Goal: Task Accomplishment & Management: Complete application form

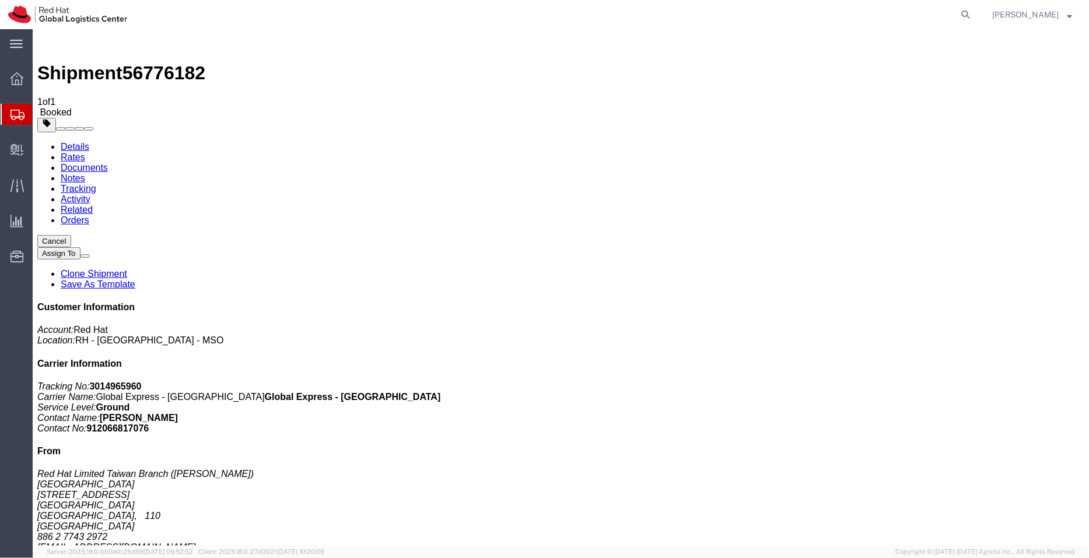
click at [0, 0] on span "Shipment Manager" at bounding box center [0, 0] width 0 height 0
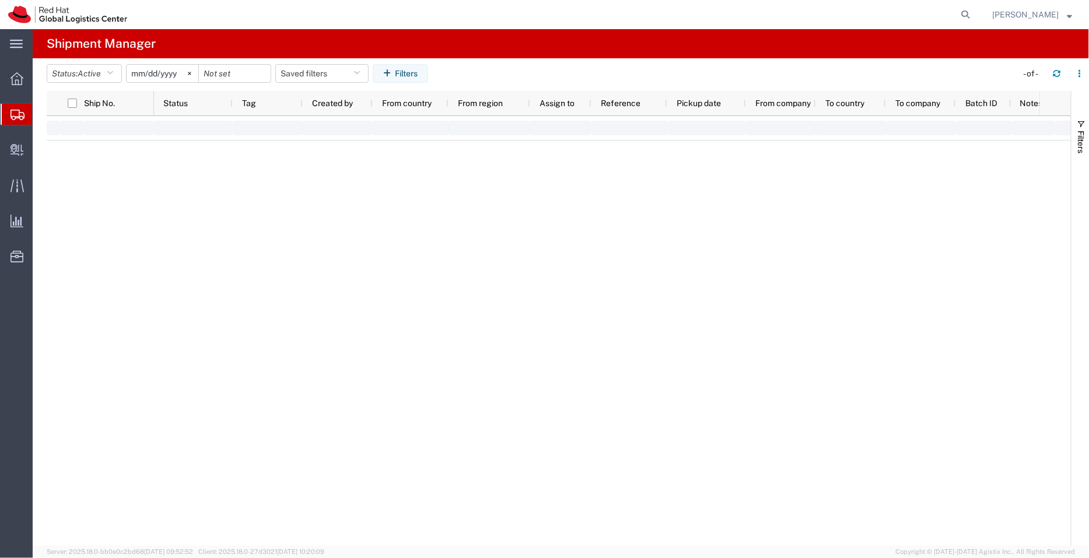
type input "[DATE]"
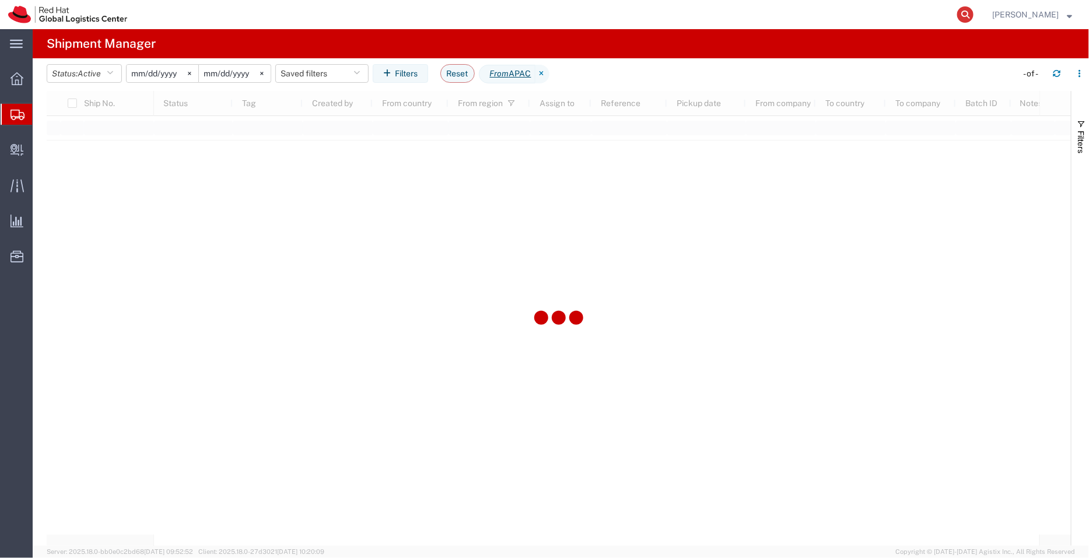
click at [969, 12] on icon at bounding box center [965, 14] width 16 height 16
paste input "3014965947"
type input "3014965947"
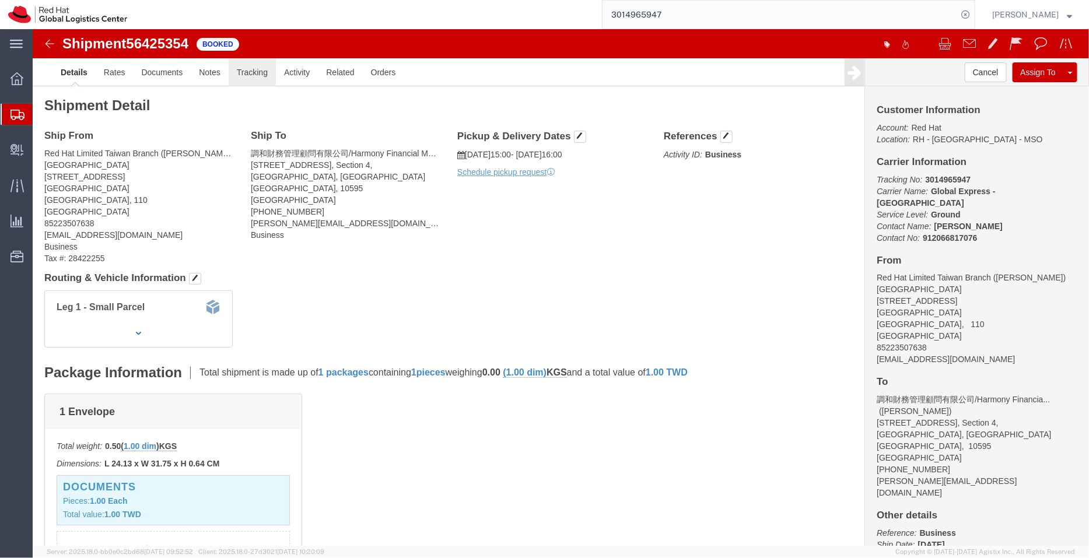
click link "Tracking"
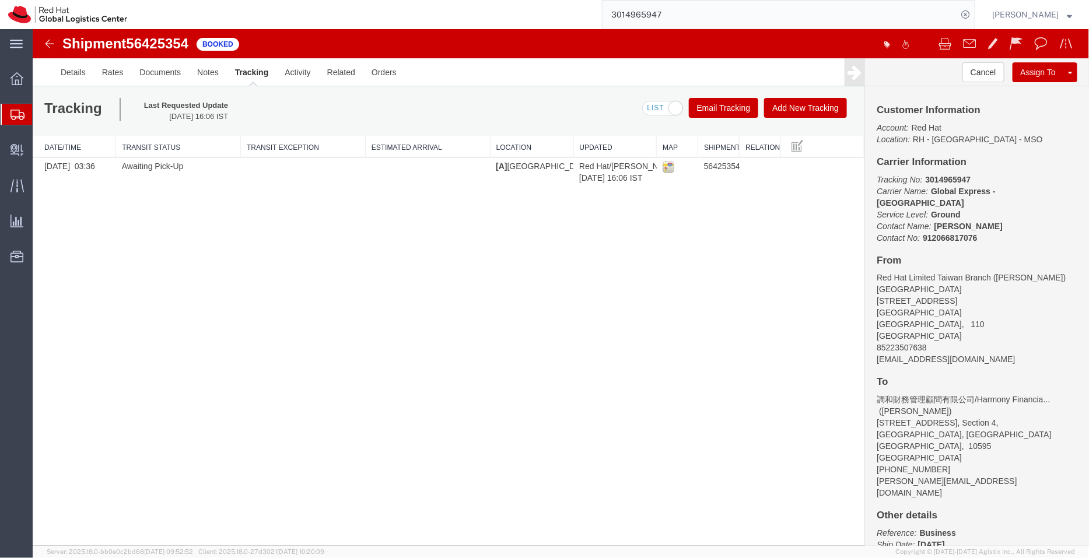
click at [805, 105] on button "Add New Tracking" at bounding box center [805, 107] width 83 height 20
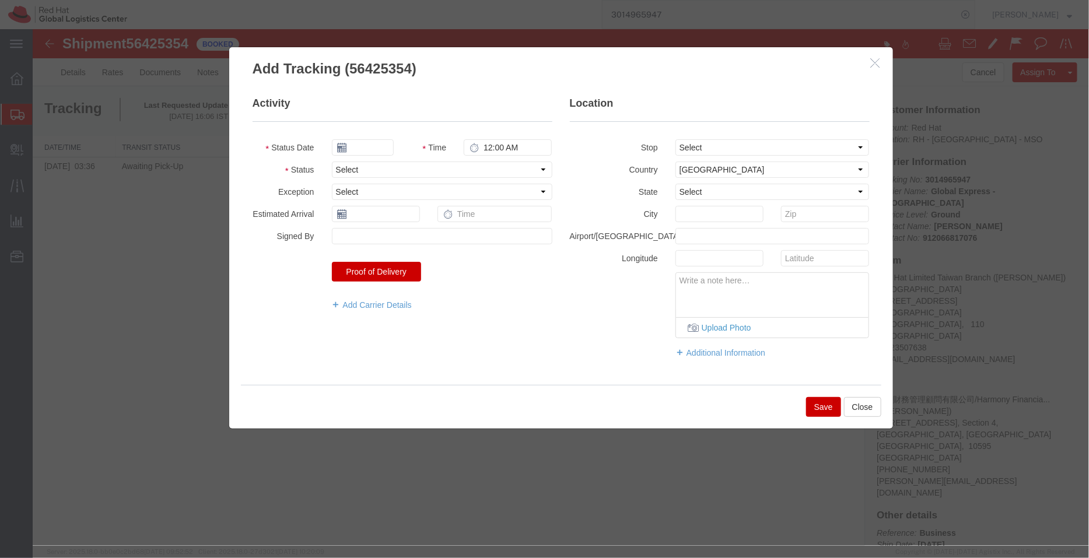
type input "[DATE]"
type input "3:00 PM"
click at [359, 146] on input "[DATE]" at bounding box center [362, 147] width 62 height 16
click at [338, 171] on icon at bounding box center [339, 167] width 3 height 8
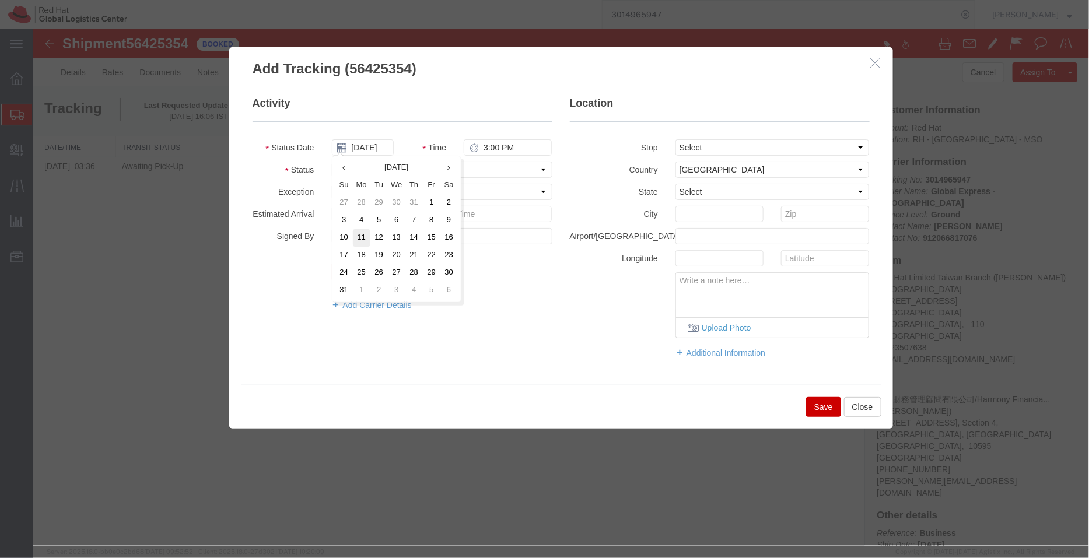
click at [363, 232] on td "11" at bounding box center [361, 238] width 18 height 18
type input "[DATE]"
click at [496, 149] on input "3:00 PM" at bounding box center [507, 147] width 88 height 16
type input "6:00 PM"
click at [691, 168] on select "Select [GEOGRAPHIC_DATA] [GEOGRAPHIC_DATA] [GEOGRAPHIC_DATA] [GEOGRAPHIC_DATA] …" at bounding box center [772, 169] width 194 height 16
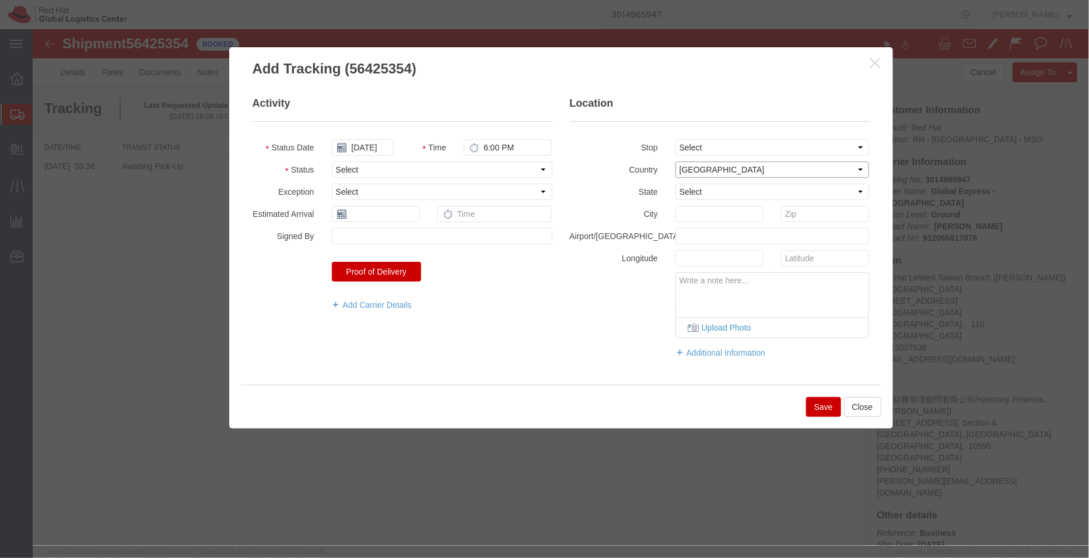
select select "TW"
click at [675, 161] on select "Select [GEOGRAPHIC_DATA] [GEOGRAPHIC_DATA] [GEOGRAPHIC_DATA] [GEOGRAPHIC_DATA] …" at bounding box center [772, 169] width 194 height 16
click at [454, 164] on select "Select Arrival Notice Available Arrival Notice Imported Arrive at Delivery Loca…" at bounding box center [441, 169] width 221 height 16
select select "DELIVRED"
click at [331, 161] on select "Select Arrival Notice Available Arrival Notice Imported Arrive at Delivery Loca…" at bounding box center [441, 169] width 221 height 16
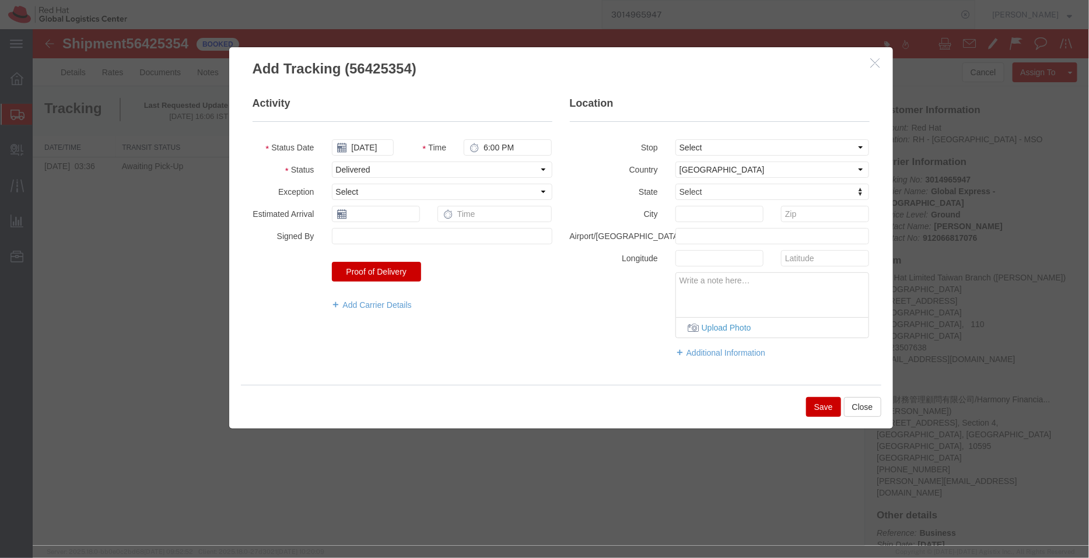
click at [810, 405] on button "Save" at bounding box center [823, 407] width 35 height 20
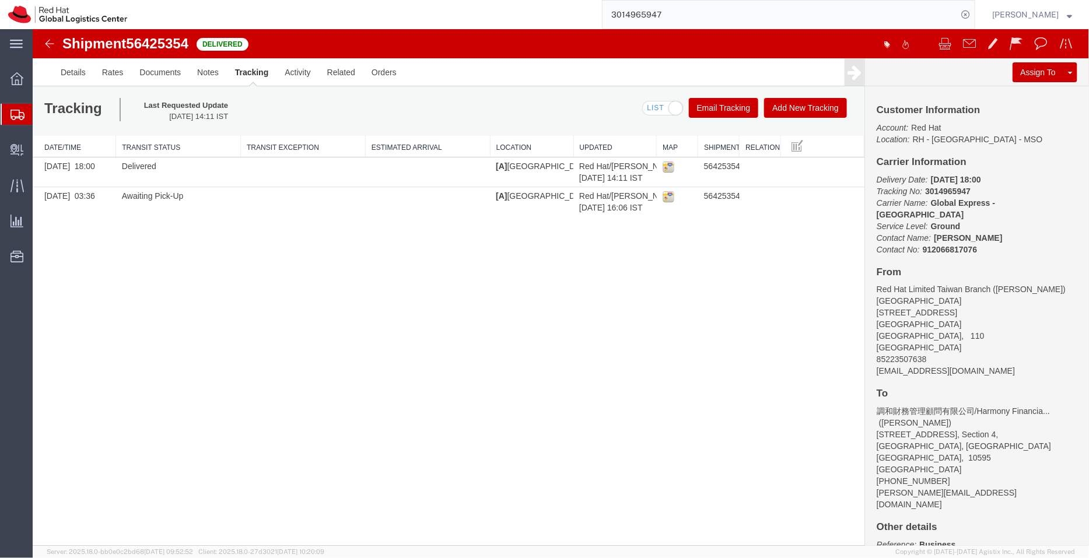
click at [0, 0] on span "Shipment Manager" at bounding box center [0, 0] width 0 height 0
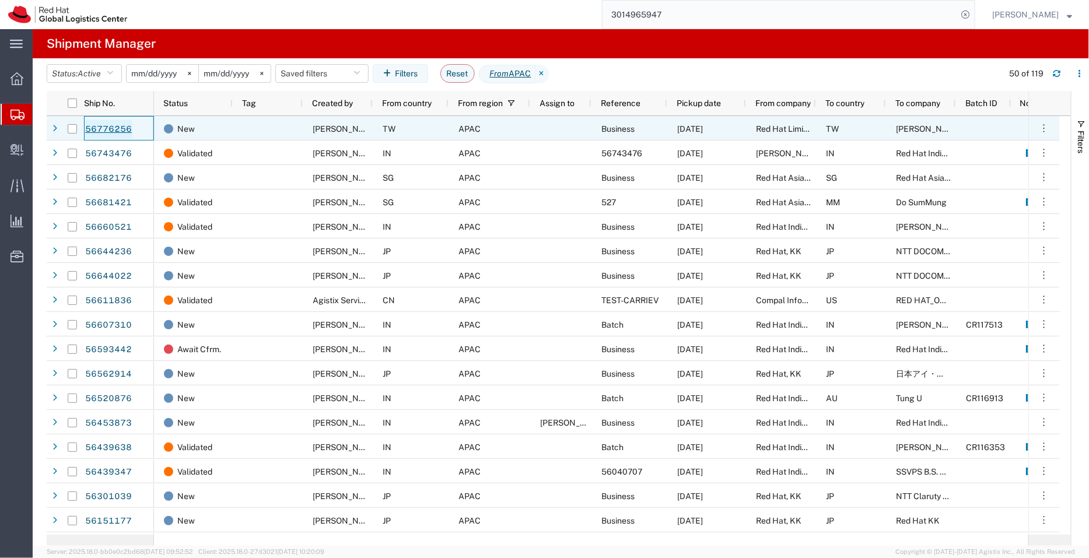
click at [119, 128] on link "56776256" at bounding box center [109, 129] width 48 height 19
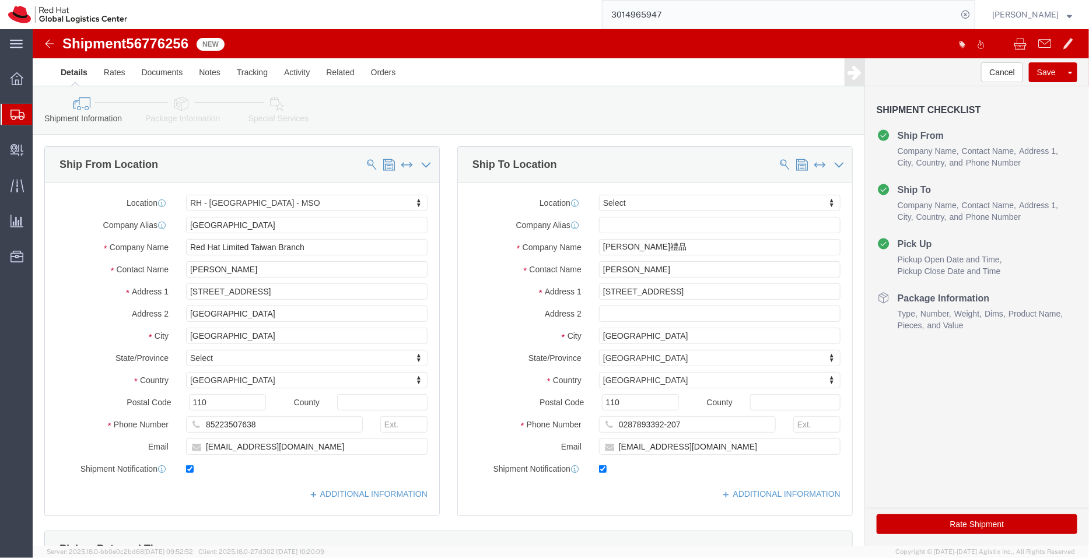
select select "38032"
select select
drag, startPoint x: 209, startPoint y: 241, endPoint x: 125, endPoint y: 243, distance: 84.6
click div "Contact Name [PERSON_NAME]"
drag, startPoint x: 250, startPoint y: 417, endPoint x: 113, endPoint y: 429, distance: 137.7
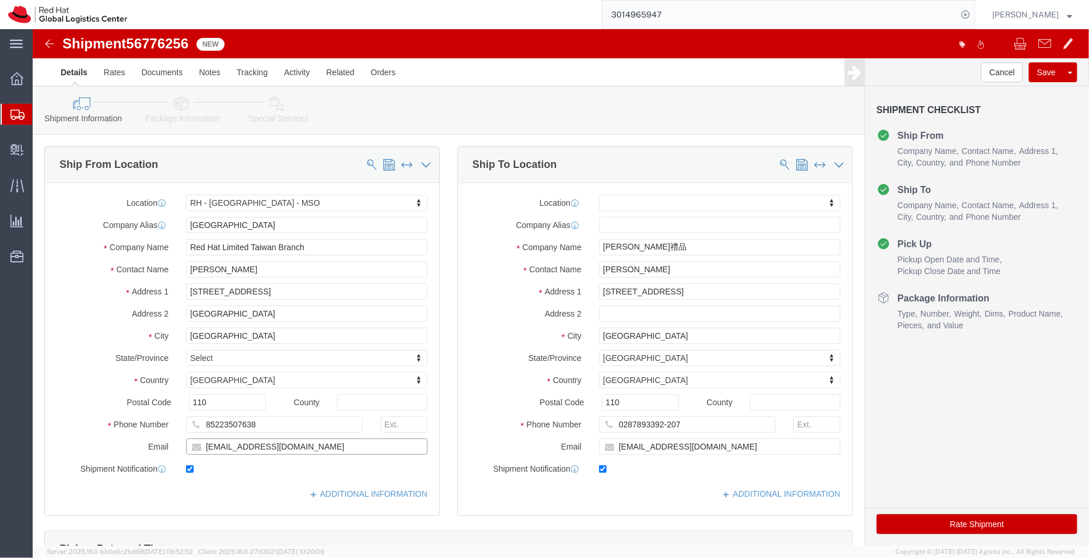
click div "Location [GEOGRAPHIC_DATA] - [GEOGRAPHIC_DATA] - [GEOGRAPHIC_DATA] My Profile L…"
drag, startPoint x: 622, startPoint y: 217, endPoint x: 408, endPoint y: 215, distance: 213.6
click div "Ship From Location Location [GEOGRAPHIC_DATA] - [GEOGRAPHIC_DATA] - [GEOGRAPHIC…"
click input "[PERSON_NAME]禮品"
paste input "Hongying Gifts"
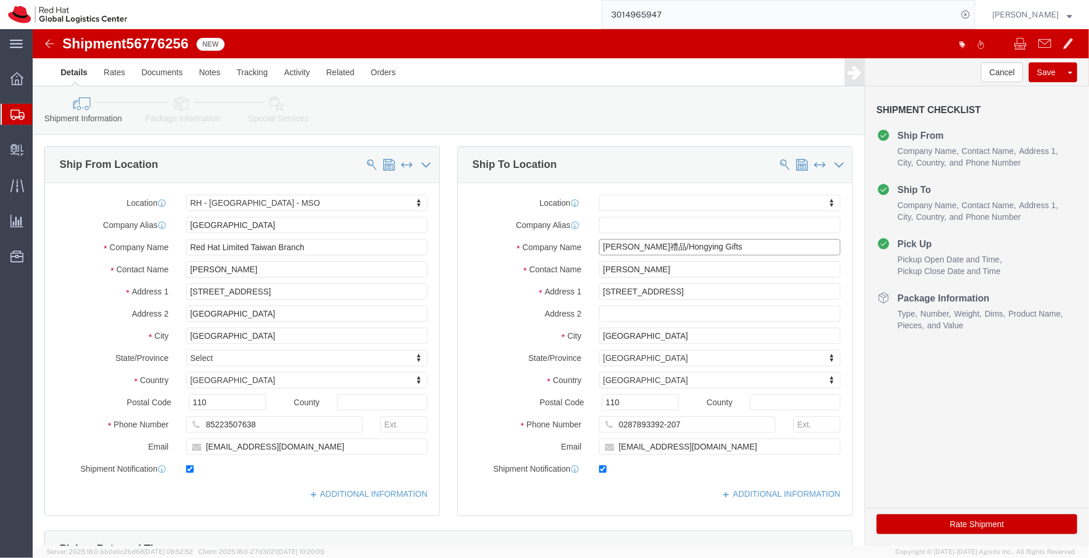
type input "[PERSON_NAME]禮品/Hongying Gifts"
drag, startPoint x: 597, startPoint y: 239, endPoint x: 536, endPoint y: 229, distance: 62.1
click div "Location My Profile Location [GEOGRAPHIC_DATA] - [GEOGRAPHIC_DATA] - [GEOGRAPHI…"
click input "[PERSON_NAME]"
paste input "[PERSON_NAME]"
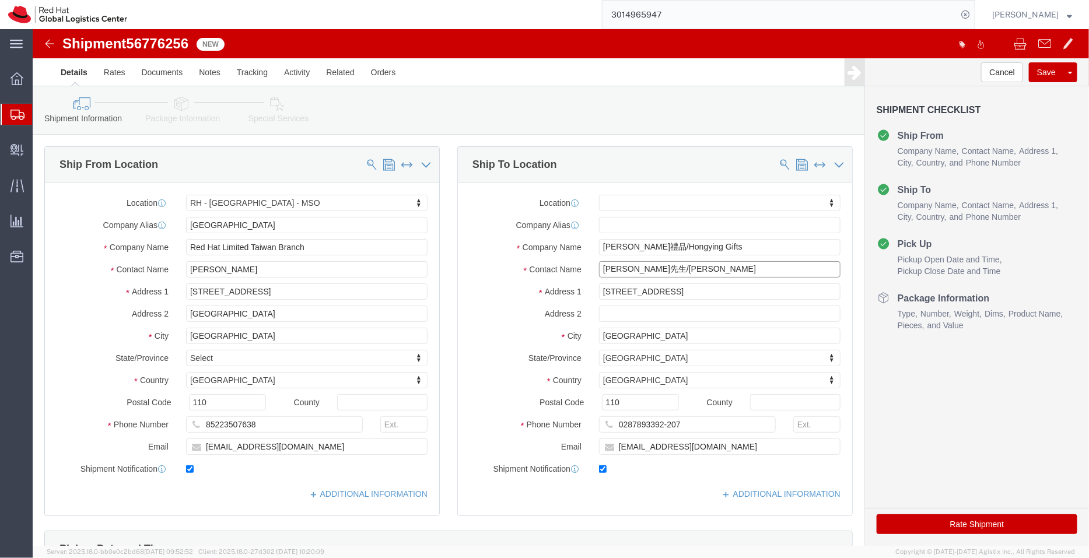
type input "[PERSON_NAME]先生/[PERSON_NAME]"
drag, startPoint x: 666, startPoint y: 260, endPoint x: 513, endPoint y: 243, distance: 154.4
click div "Location My Profile Location [GEOGRAPHIC_DATA] - [GEOGRAPHIC_DATA] - [GEOGRAPHI…"
click input "[STREET_ADDRESS]"
paste input "[STREET_ADDRESS]"
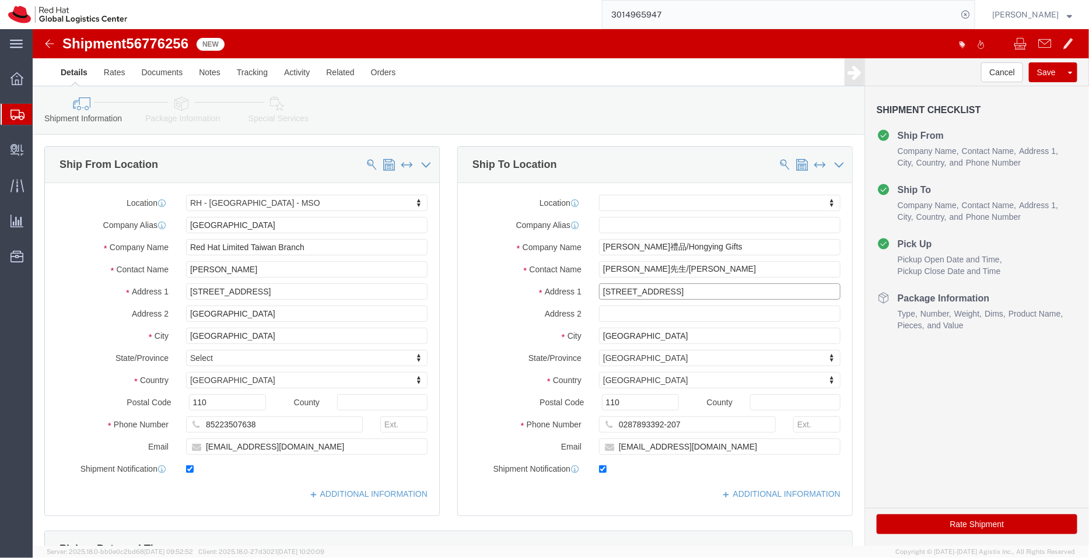
type input "[STREET_ADDRESS]"
drag, startPoint x: 613, startPoint y: 307, endPoint x: 498, endPoint y: 294, distance: 116.2
click div "Location My Profile Location [GEOGRAPHIC_DATA] - [GEOGRAPHIC_DATA] - [GEOGRAPHI…"
click input "[GEOGRAPHIC_DATA]"
paste input "[GEOGRAPHIC_DATA]"
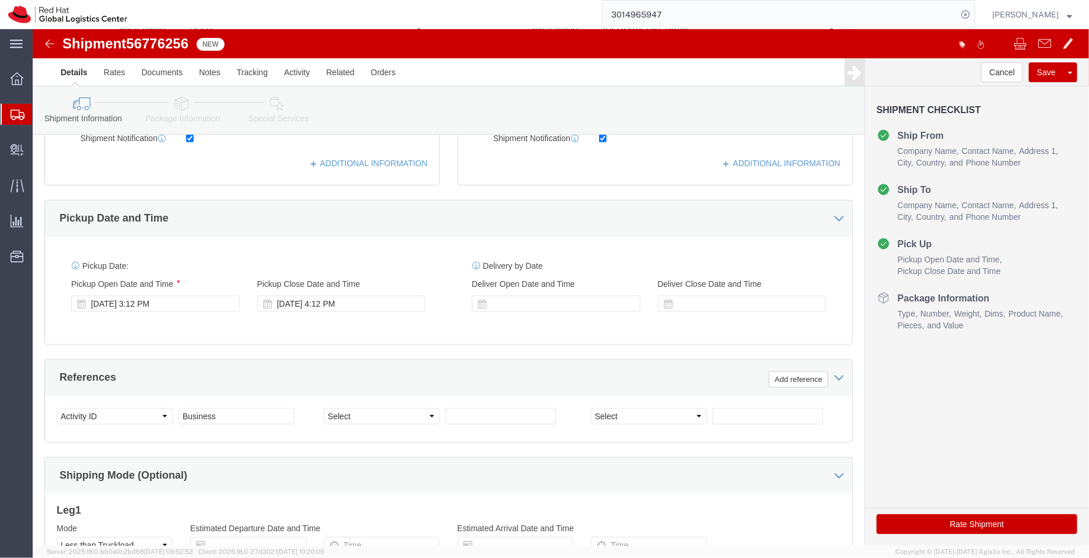
scroll to position [338, 0]
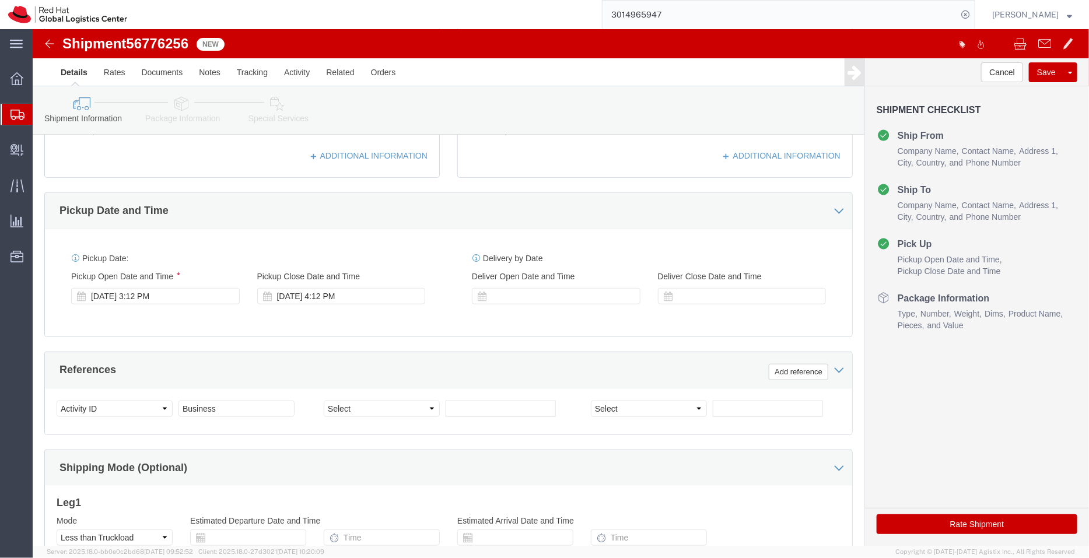
type input "[GEOGRAPHIC_DATA]/ [GEOGRAPHIC_DATA]"
click link "Package Information"
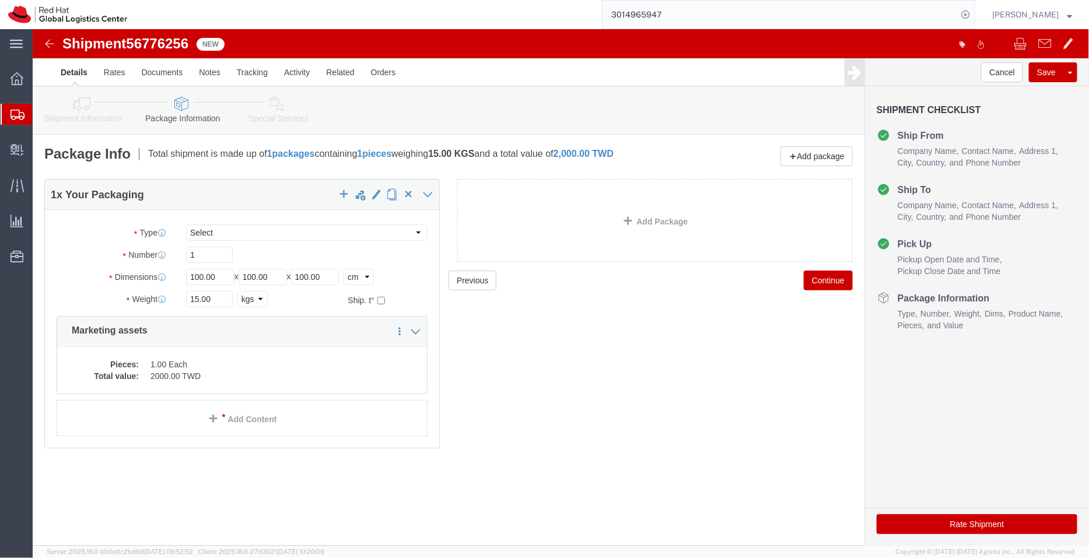
click link "Shipment Information"
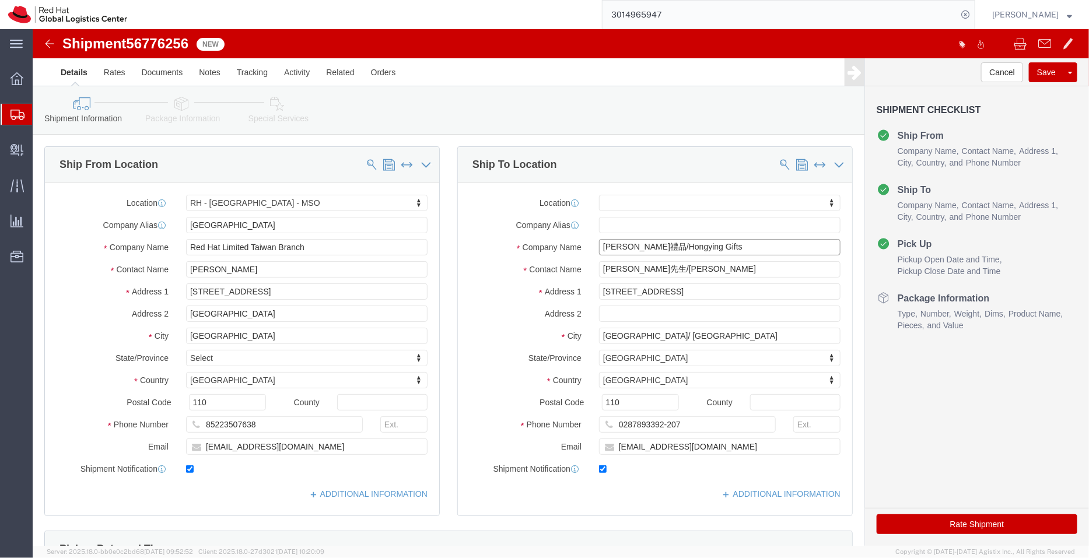
drag, startPoint x: 683, startPoint y: 221, endPoint x: 487, endPoint y: 220, distance: 196.0
click div "Company Name [PERSON_NAME]禮品/Hongying Gifts"
drag, startPoint x: 158, startPoint y: 13, endPoint x: 98, endPoint y: 13, distance: 60.1
click div "Shipment 56776256 New"
copy span "56776256"
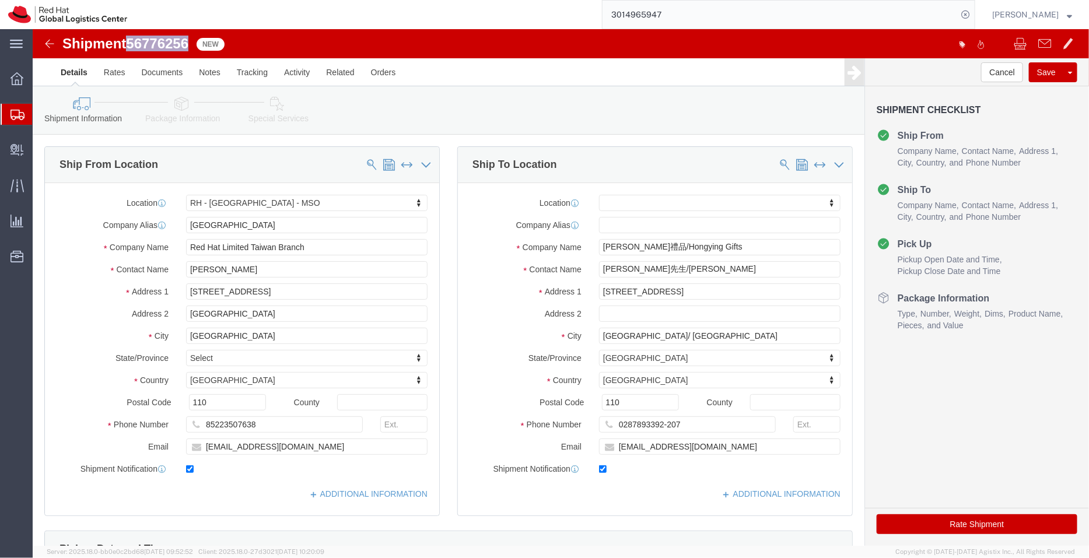
click icon
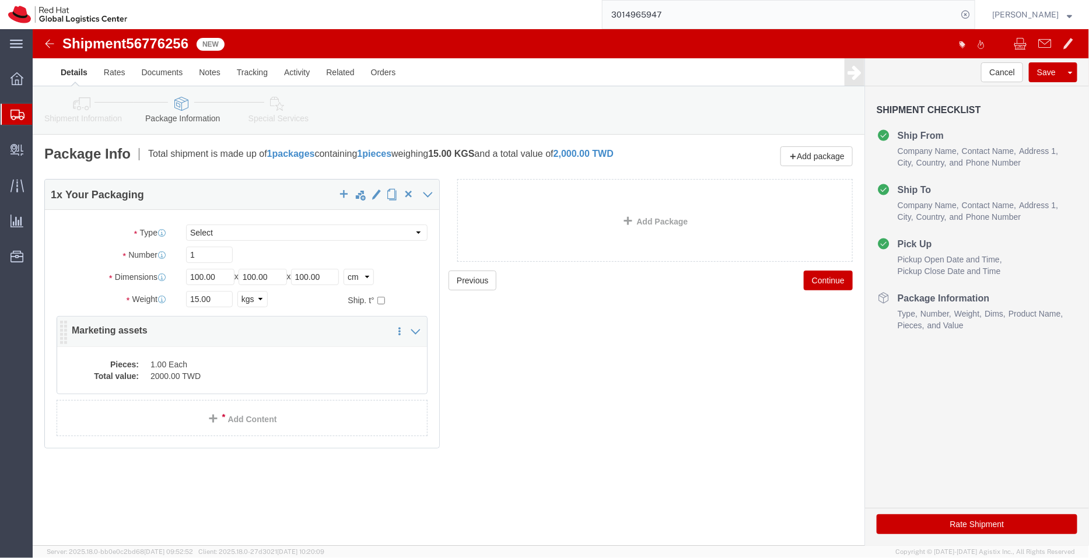
click dd "1.00 Each"
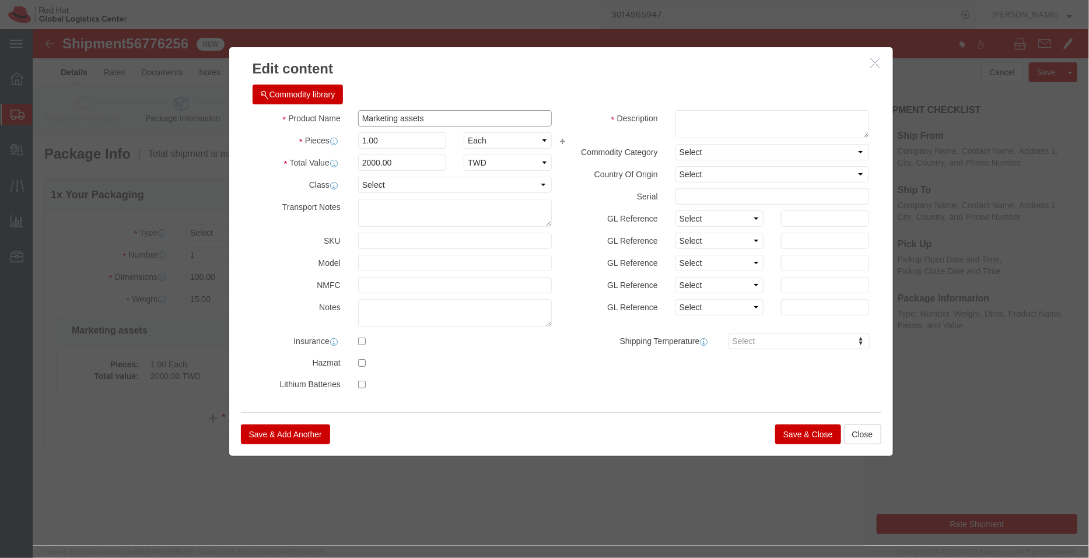
drag, startPoint x: 403, startPoint y: 89, endPoint x: 244, endPoint y: 104, distance: 159.4
click div "Product Name Marketing assets Pieces 1.00 Select Bag Barrels 100Board Feet Bott…"
click div "Save & Add Another Save & Close Close"
click button "Save & Close"
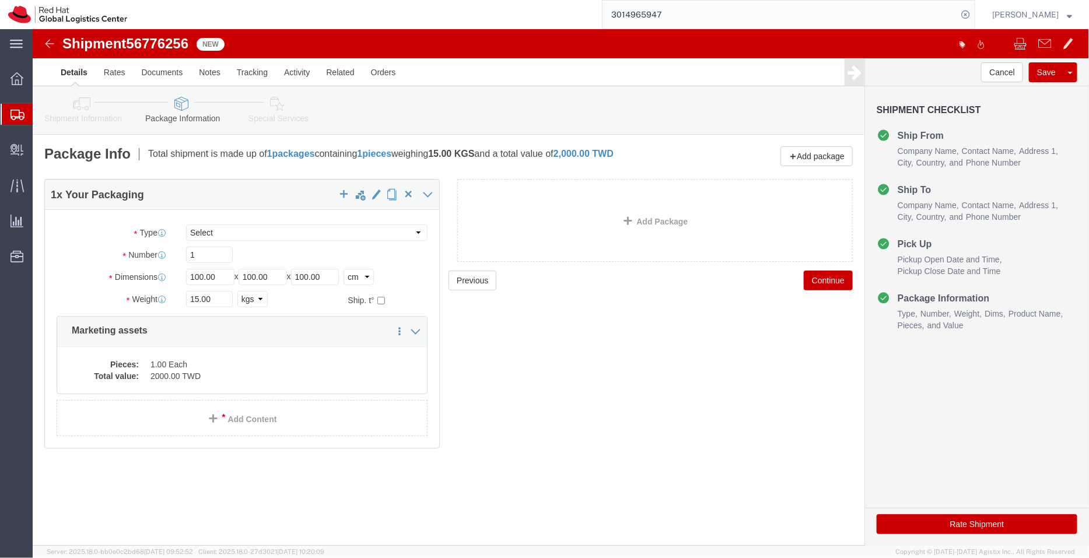
click icon
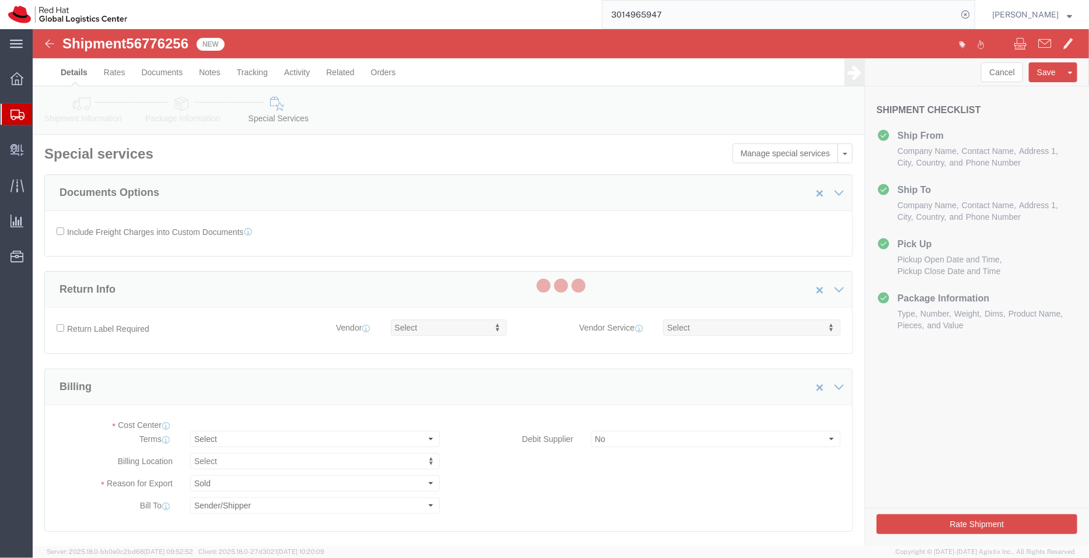
select select "COSTCENTER"
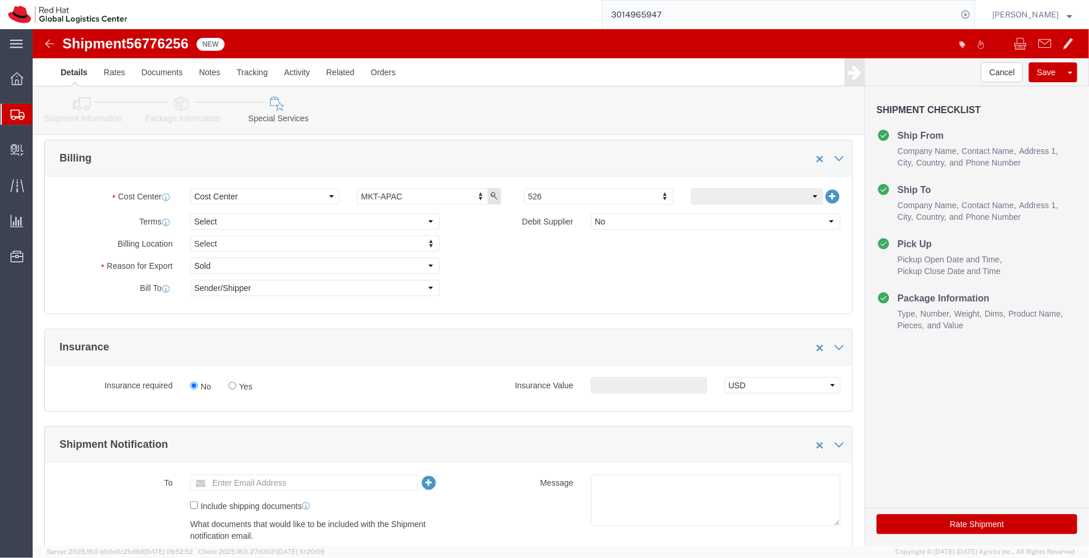
scroll to position [236, 0]
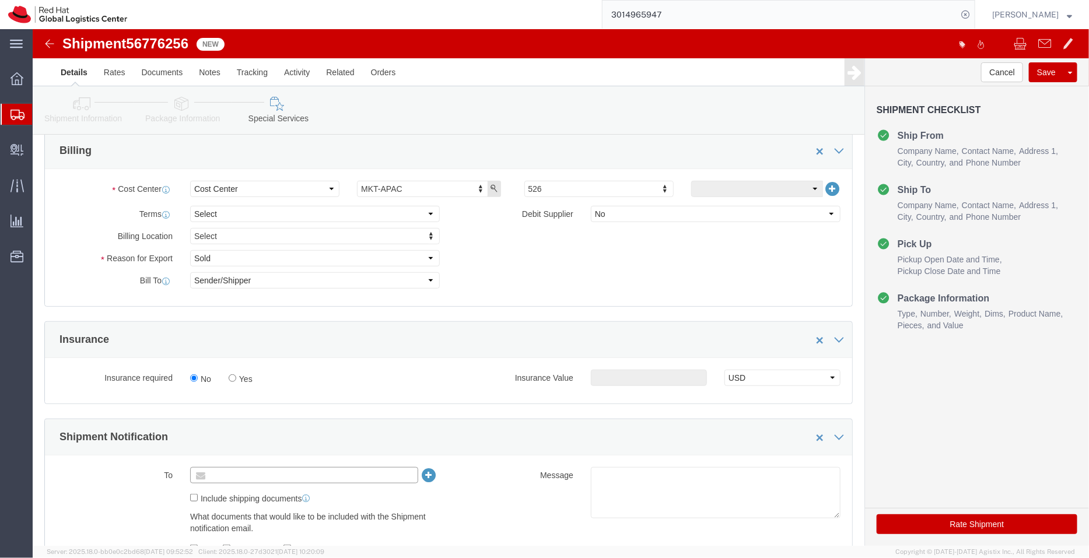
click input "text"
paste input "[EMAIL_ADDRESS][DOMAIN_NAME]"
type input "[EMAIL_ADDRESS][DOMAIN_NAME]"
click textarea
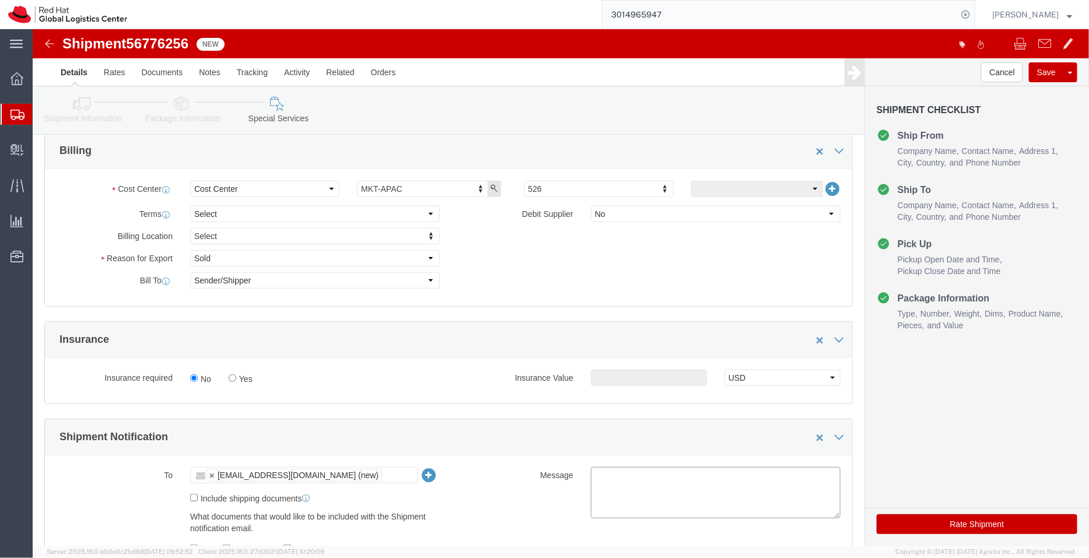
paste textarea "Marketing assets"
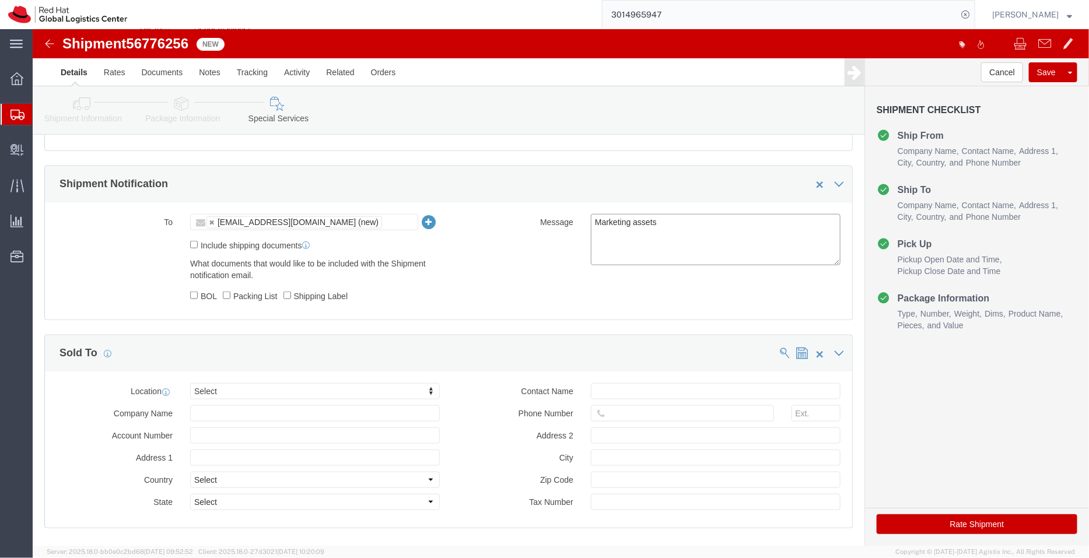
scroll to position [490, 0]
type textarea "Marketing assets"
click button "Rate Shipment"
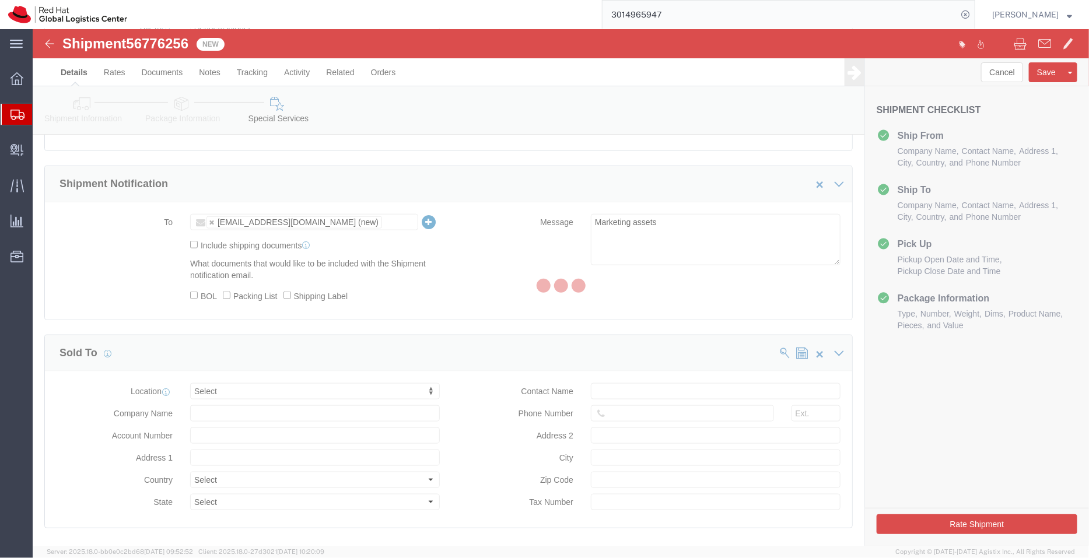
scroll to position [0, 0]
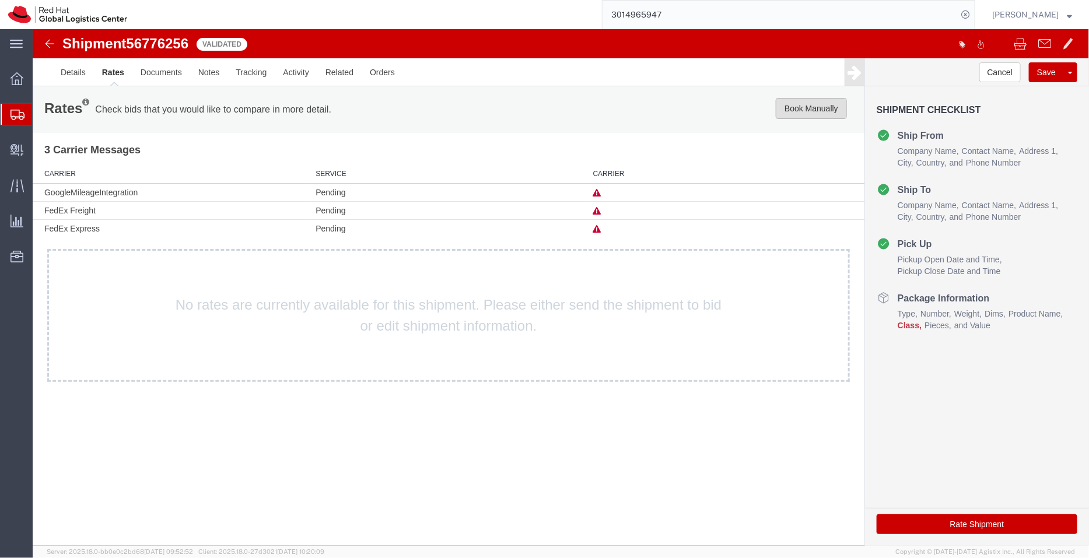
click at [826, 117] on button "Book Manually" at bounding box center [810, 107] width 71 height 21
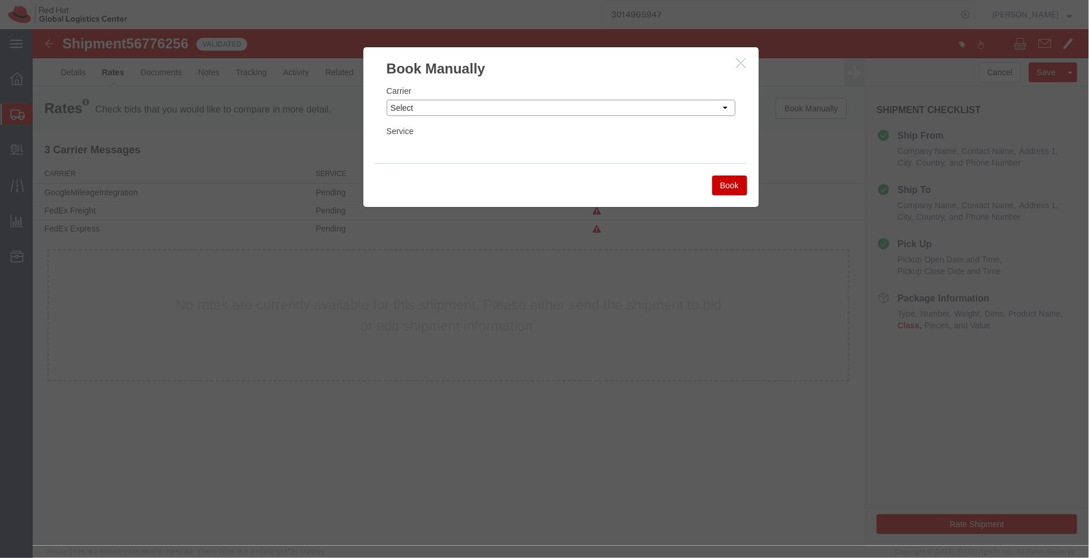
click at [627, 107] on select "Select Add New Carrier (and default service) Blue Dart DHL FedEx Express FedEx …" at bounding box center [560, 107] width 349 height 16
select select "20953"
click at [386, 99] on select "Select Add New Carrier (and default service) Blue Dart DHL FedEx Express FedEx …" at bounding box center [560, 107] width 349 height 16
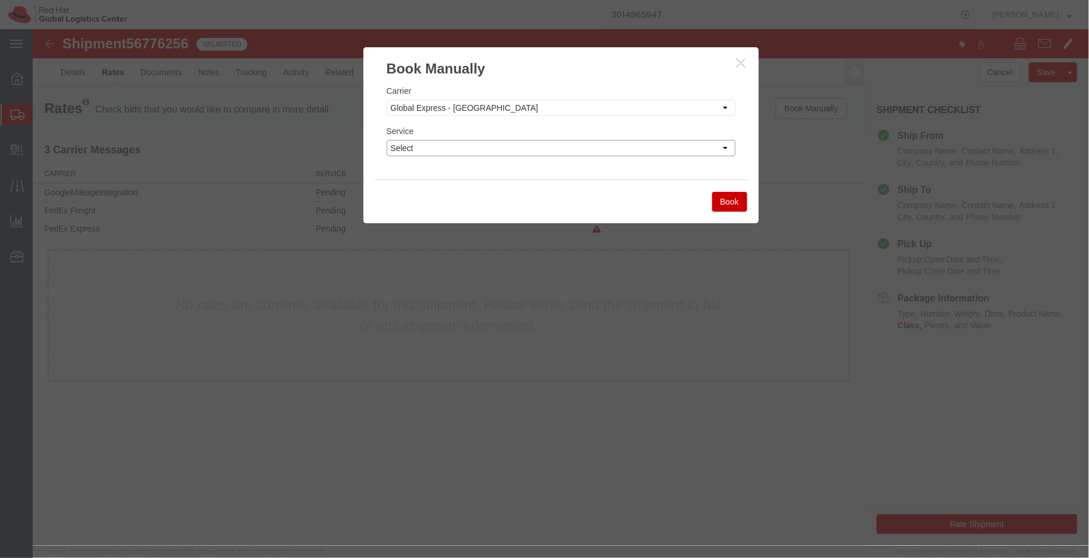
click at [501, 152] on select "Select Ground" at bounding box center [560, 147] width 349 height 16
select select "40182"
click at [386, 139] on select "Select Ground" at bounding box center [560, 147] width 349 height 16
click at [729, 201] on button "Book" at bounding box center [729, 201] width 35 height 20
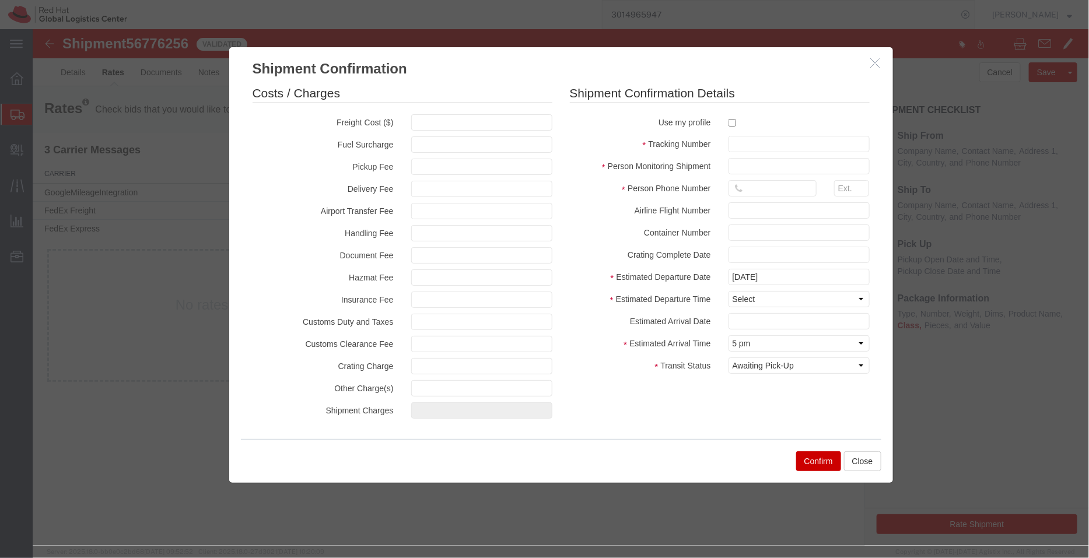
click at [725, 114] on div at bounding box center [798, 122] width 159 height 16
click at [730, 120] on input "checkbox" at bounding box center [732, 122] width 8 height 8
checkbox input "true"
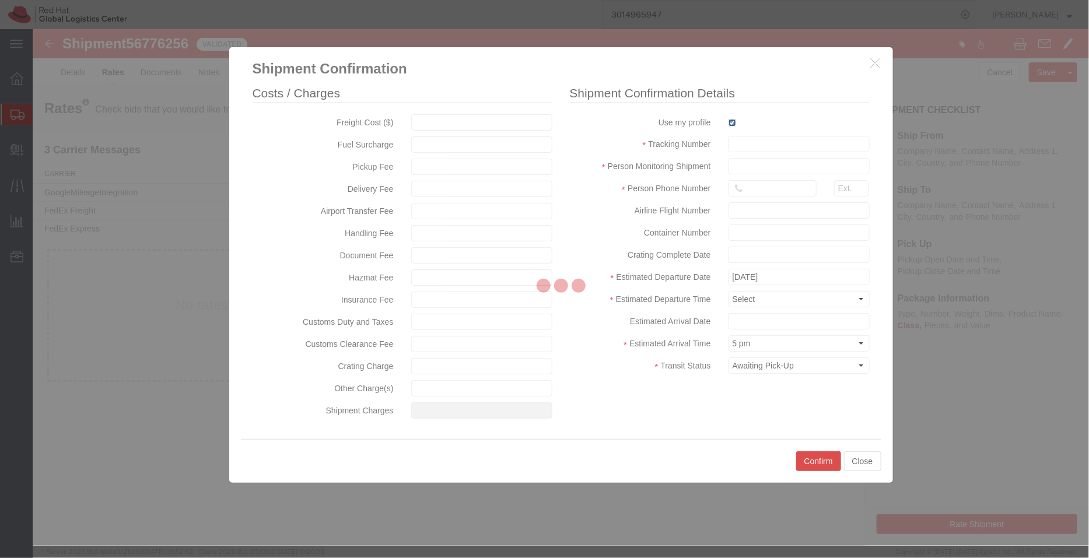
type input "[PERSON_NAME]"
type input "912066817076"
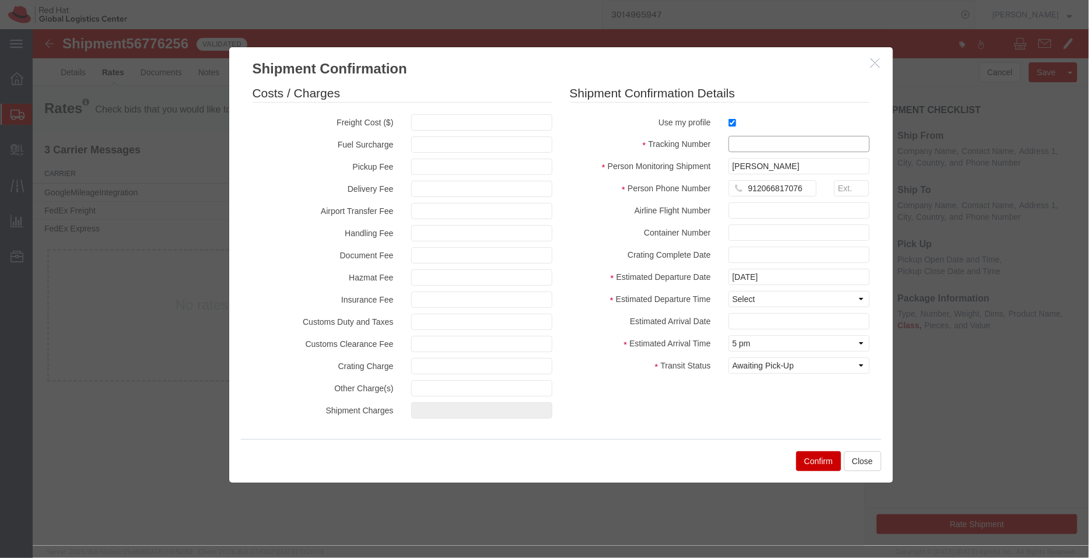
click at [749, 141] on input "text" at bounding box center [798, 143] width 141 height 16
paste input "3014965961"
type input "3014965961"
click at [737, 296] on select "Select Midnight 1 am 2 am 3 am 4 am 5 am 6 am 7 am 8 am 9 am 10 am 11 am 12 Noo…" at bounding box center [798, 299] width 141 height 16
click at [728, 291] on select "Select Midnight 1 am 2 am 3 am 4 am 5 am 6 am 7 am 8 am 9 am 10 am 11 am 12 Noo…" at bounding box center [798, 299] width 141 height 16
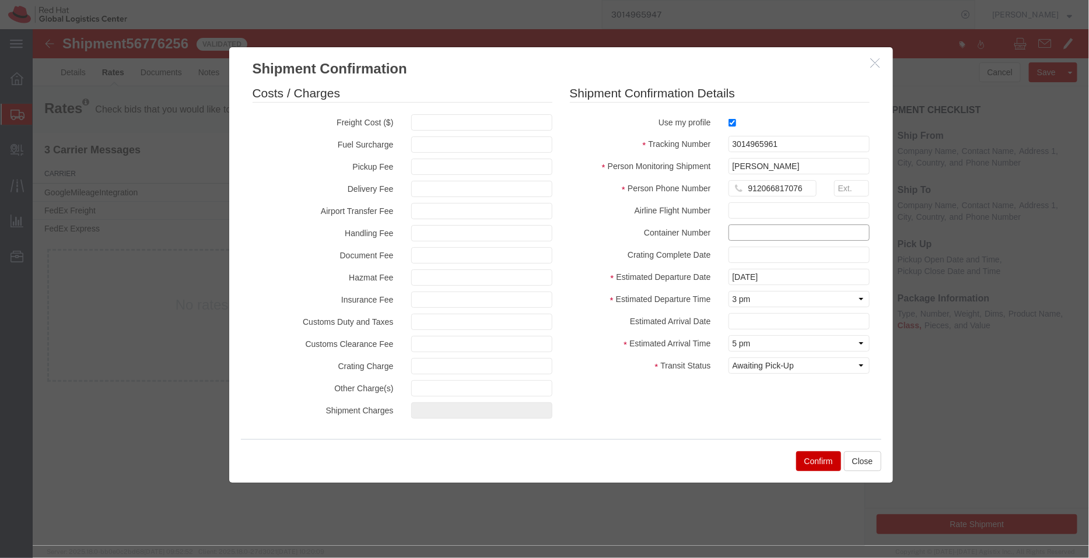
click at [752, 230] on input "text" at bounding box center [798, 232] width 141 height 16
click at [744, 295] on select "Select Midnight 1 am 2 am 3 am 4 am 5 am 6 am 7 am 8 am 9 am 10 am 11 am 12 Noo…" at bounding box center [798, 299] width 141 height 16
select select "1700"
click at [728, 291] on select "Select Midnight 1 am 2 am 3 am 4 am 5 am 6 am 7 am 8 am 9 am 10 am 11 am 12 Noo…" at bounding box center [798, 299] width 141 height 16
click at [810, 461] on button "Confirm" at bounding box center [818, 461] width 45 height 20
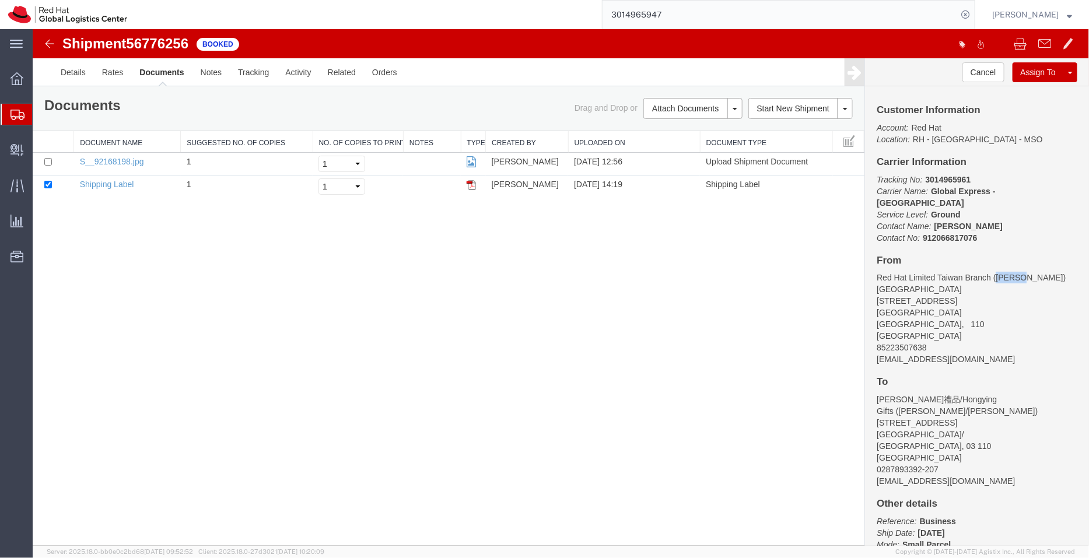
drag, startPoint x: 1019, startPoint y: 267, endPoint x: 995, endPoint y: 265, distance: 24.6
click at [995, 271] on address "Red Hat Limited Taiwan Branch ([PERSON_NAME]) [STREET_ADDRESS] [GEOGRAPHIC_DATA…" at bounding box center [976, 317] width 201 height 93
copy address "[PERSON_NAME]"
drag, startPoint x: 963, startPoint y: 389, endPoint x: 929, endPoint y: 386, distance: 33.4
click at [929, 393] on address "[PERSON_NAME]禮品/Hongying Gifts ([PERSON_NAME]/[PERSON_NAME]) [STREET_ADDRESS] 0…" at bounding box center [976, 439] width 201 height 93
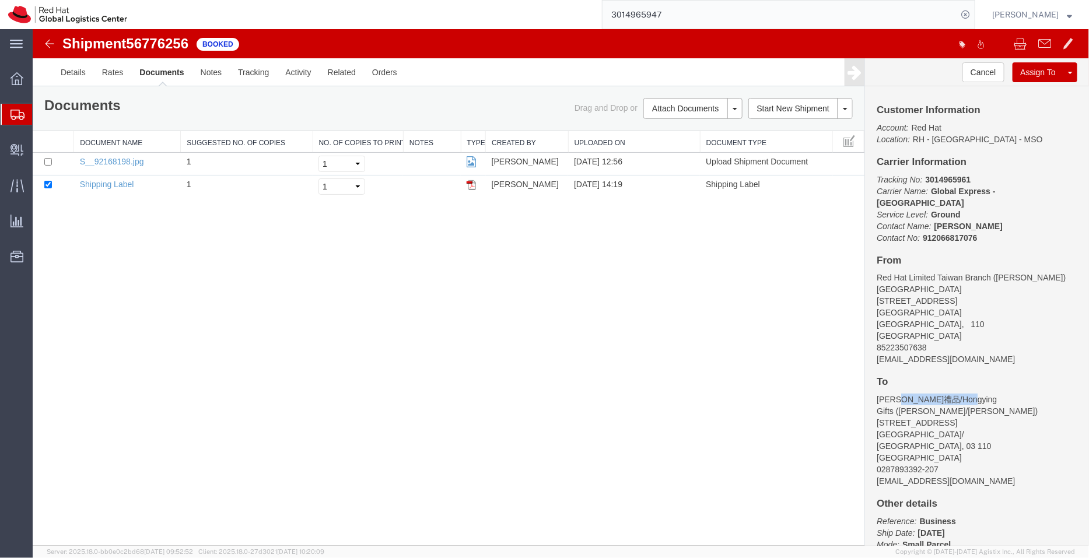
drag, startPoint x: 965, startPoint y: 388, endPoint x: 913, endPoint y: 385, distance: 52.6
click at [913, 393] on address "[PERSON_NAME]禮品/Hongying Gifts ([PERSON_NAME]/[PERSON_NAME]) [STREET_ADDRESS] 0…" at bounding box center [976, 439] width 201 height 93
copy address "Hongying Gifts"
click at [118, 164] on link "S__92168198.jpg" at bounding box center [111, 160] width 64 height 9
click at [108, 182] on link "Shipping Label" at bounding box center [106, 183] width 54 height 9
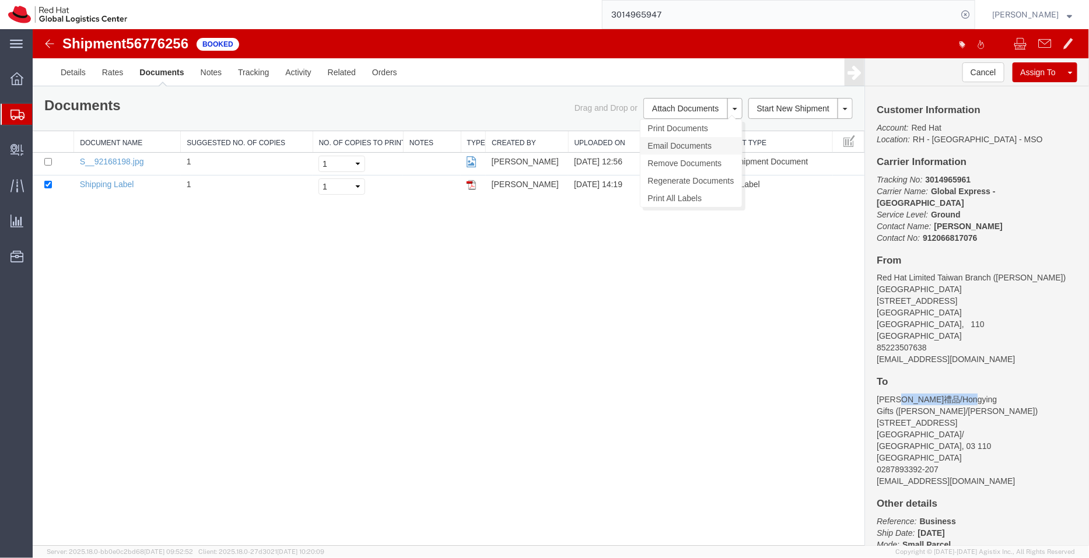
click at [659, 147] on link "Email Documents" at bounding box center [691, 146] width 102 height 18
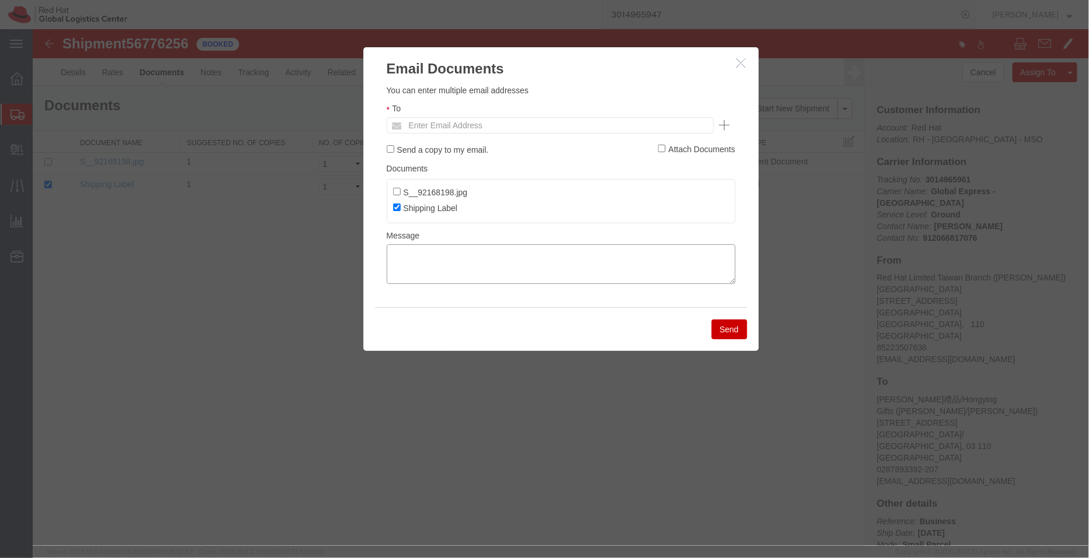
click at [470, 263] on textarea at bounding box center [560, 264] width 349 height 40
paste textarea "Hi [PERSON_NAME], please find attached shipping label for the shipment to Hongy…"
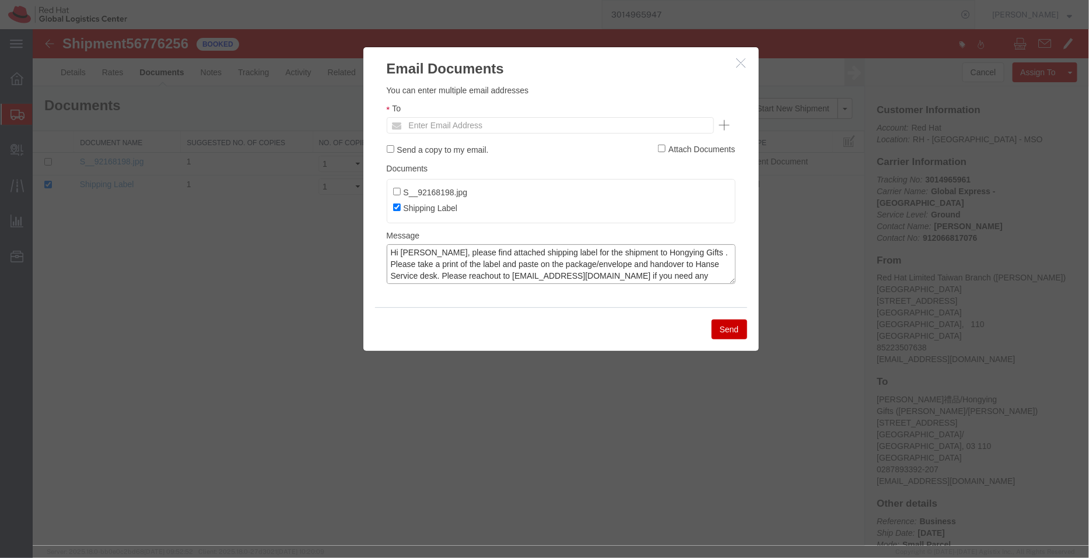
type textarea "Hi [PERSON_NAME], please find attached shipping label for the shipment to Hongy…"
click at [456, 128] on input "text" at bounding box center [471, 124] width 137 height 15
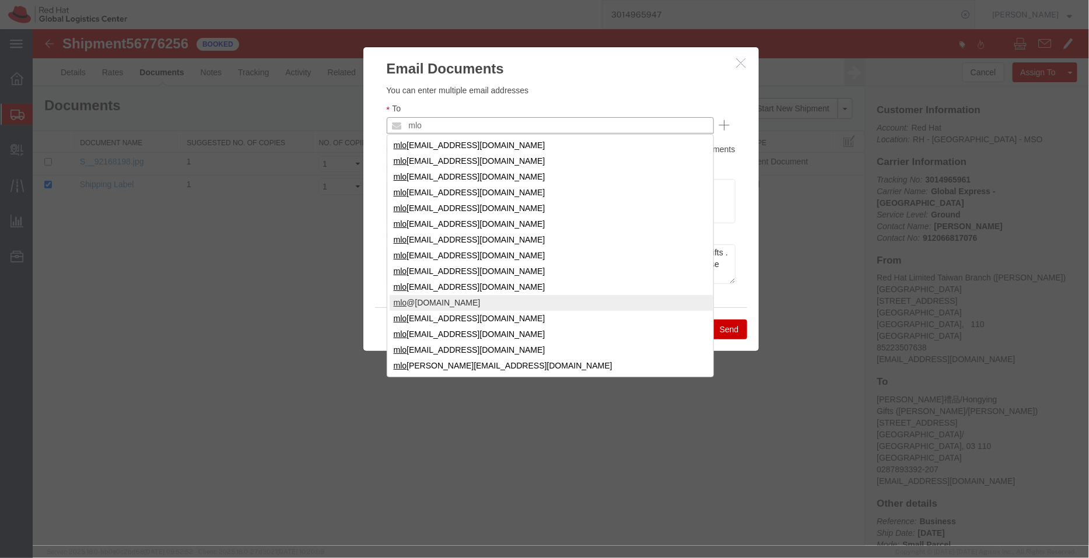
type input "mlo"
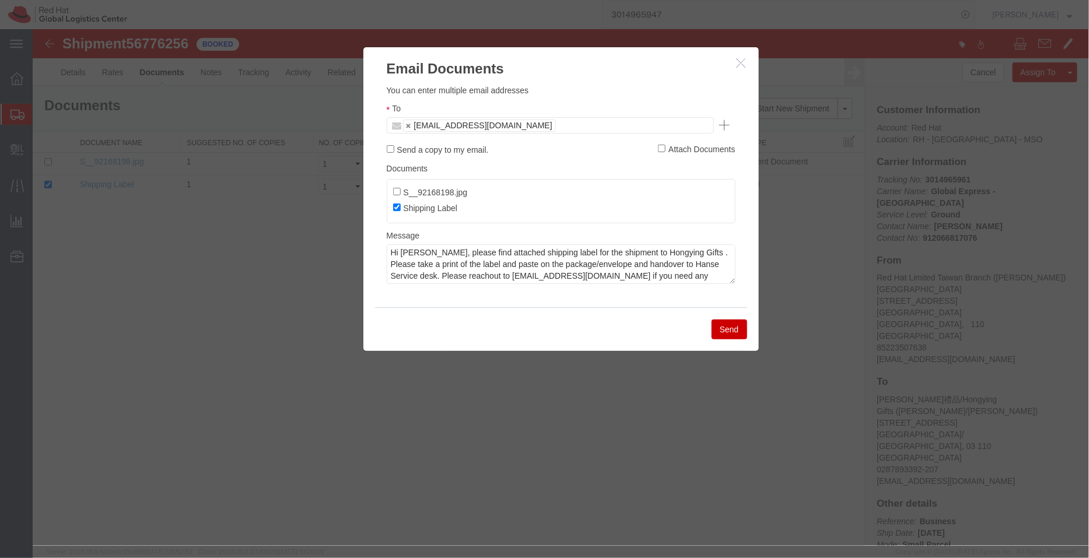
click at [727, 327] on button "Send" at bounding box center [729, 329] width 36 height 20
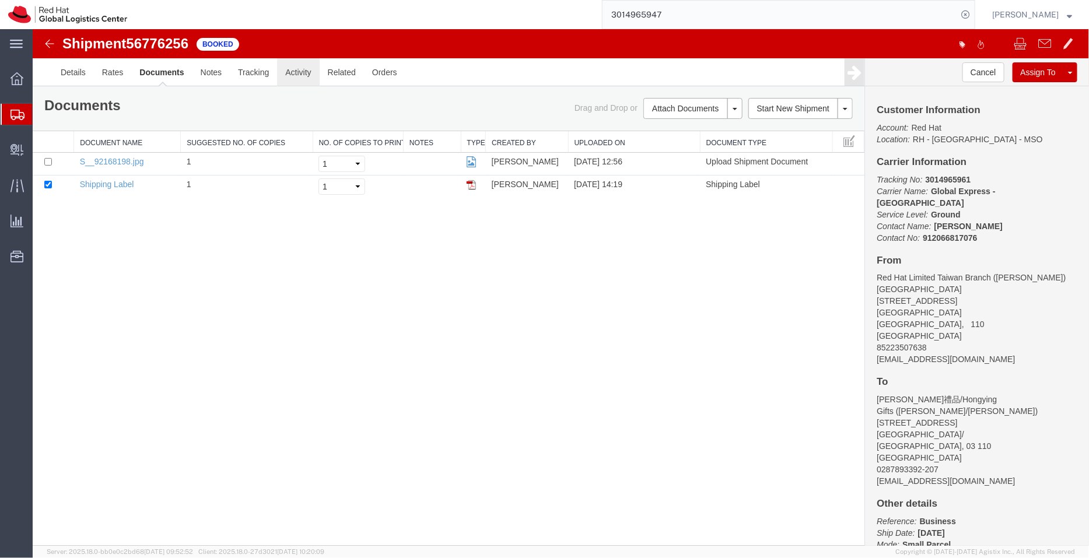
click at [288, 68] on link "Activity" at bounding box center [298, 72] width 42 height 28
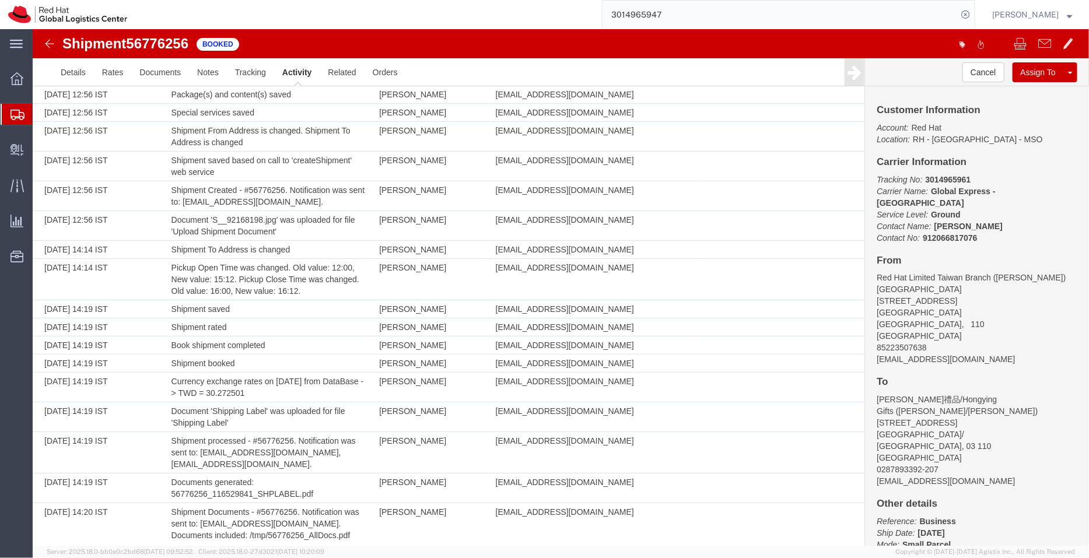
scroll to position [176, 0]
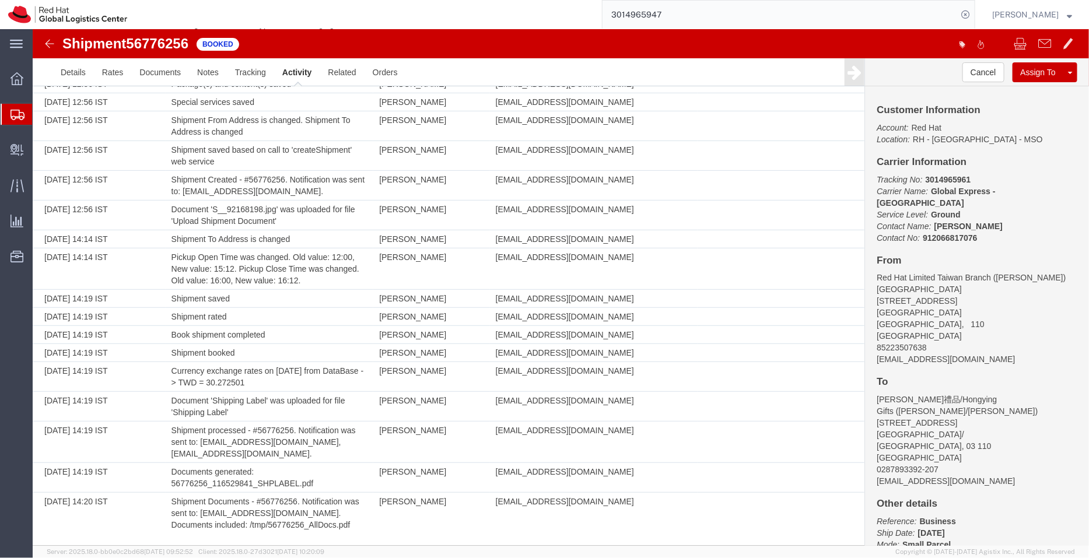
click at [0, 0] on span "Shipment Manager" at bounding box center [0, 0] width 0 height 0
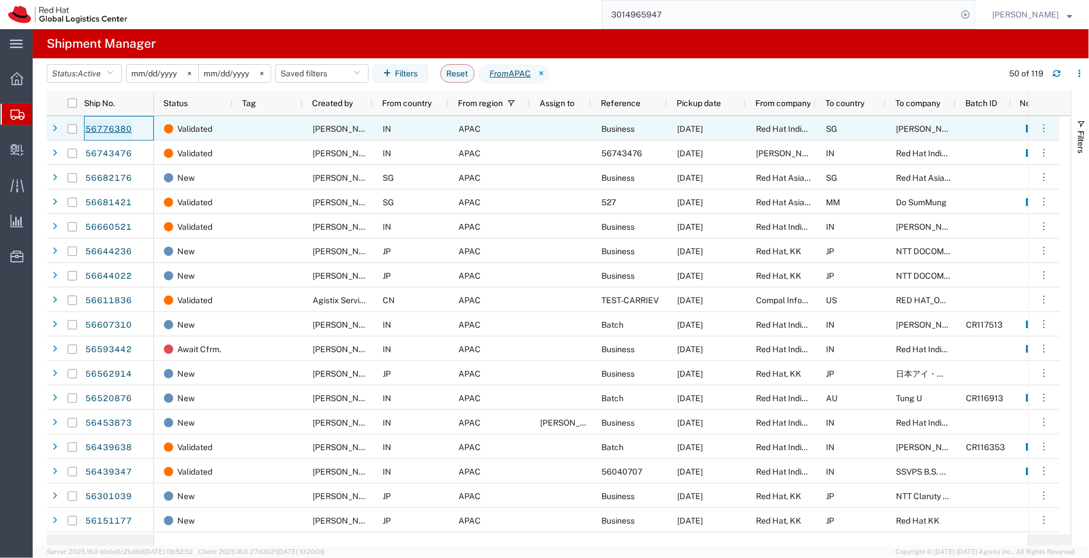
click at [100, 129] on link "56776380" at bounding box center [109, 129] width 48 height 19
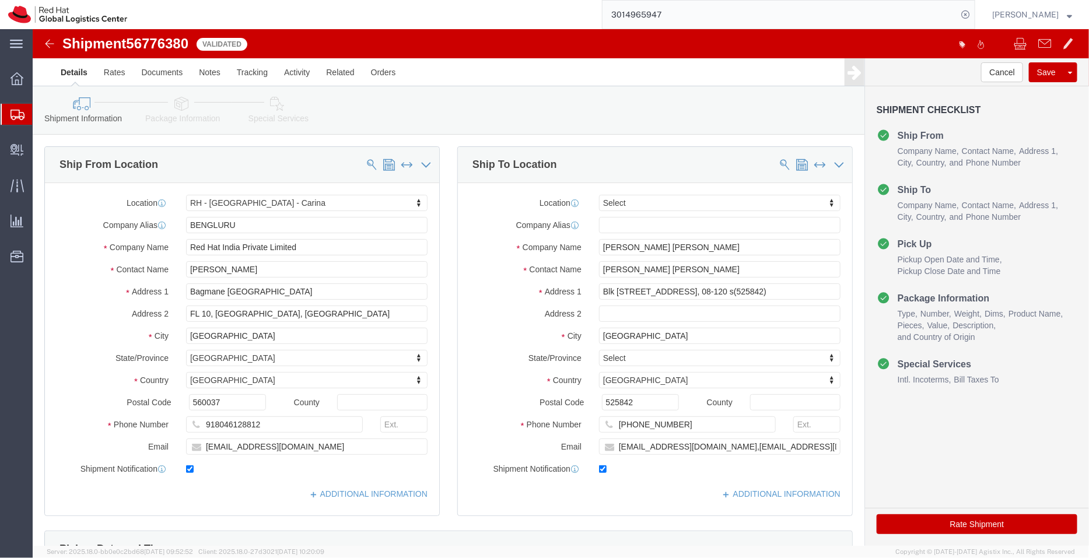
select select "37925"
select select
click link "ADDITIONAL INFORMATION"
drag, startPoint x: 733, startPoint y: 259, endPoint x: 693, endPoint y: 262, distance: 40.4
click input "Blk [STREET_ADDRESS], 08-120 s(525842)"
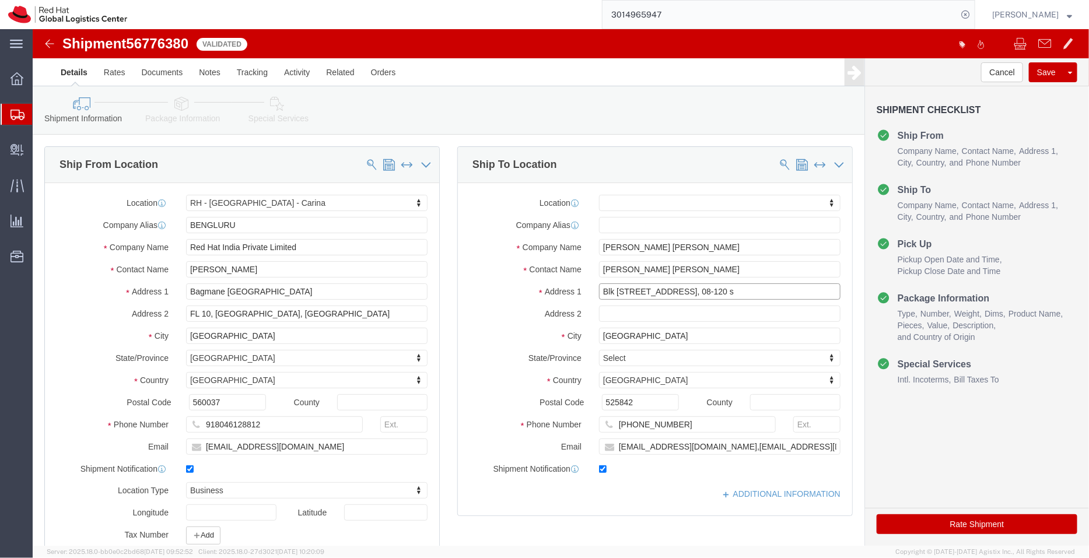
drag, startPoint x: 693, startPoint y: 262, endPoint x: 660, endPoint y: 263, distance: 32.1
click input "Blk [STREET_ADDRESS], 08-120 s"
drag, startPoint x: 691, startPoint y: 267, endPoint x: 663, endPoint y: 263, distance: 28.9
click input "Blk [STREET_ADDRESS], 08-120 s"
type input "Blk [STREET_ADDRESS],"
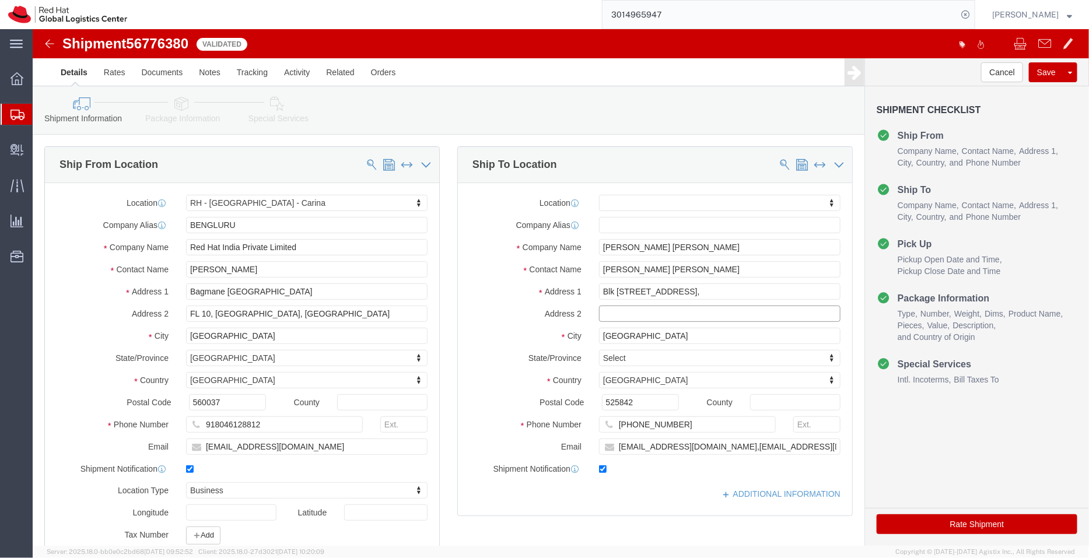
click input "text"
paste input "08-120 s"
click input "08-120 s"
type input "08-120 s"
click div "Location My Profile Location [GEOGRAPHIC_DATA] - [GEOGRAPHIC_DATA] - [GEOGRAPHI…"
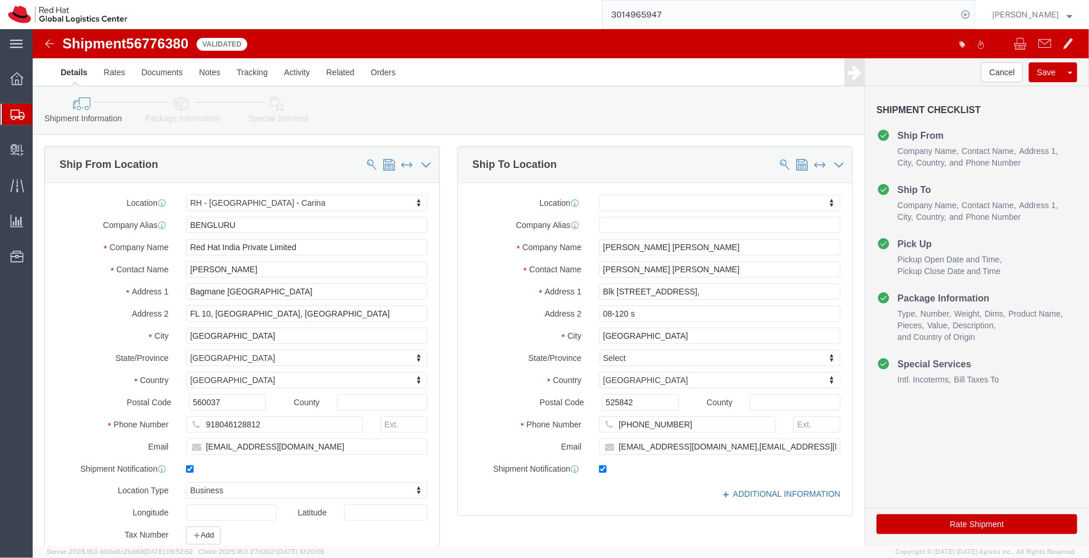
click link "ADDITIONAL INFORMATION"
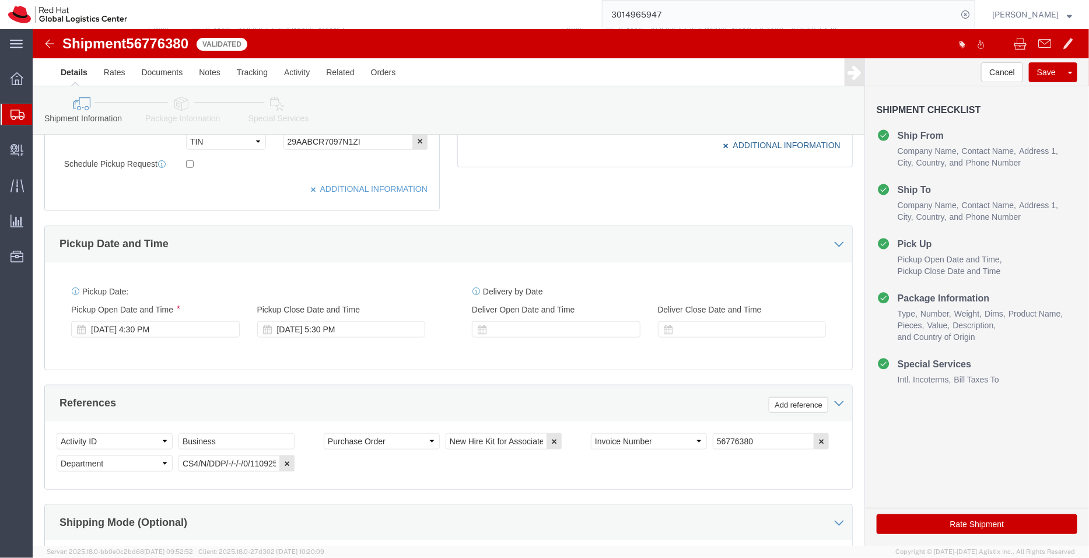
scroll to position [420, 0]
click icon "button"
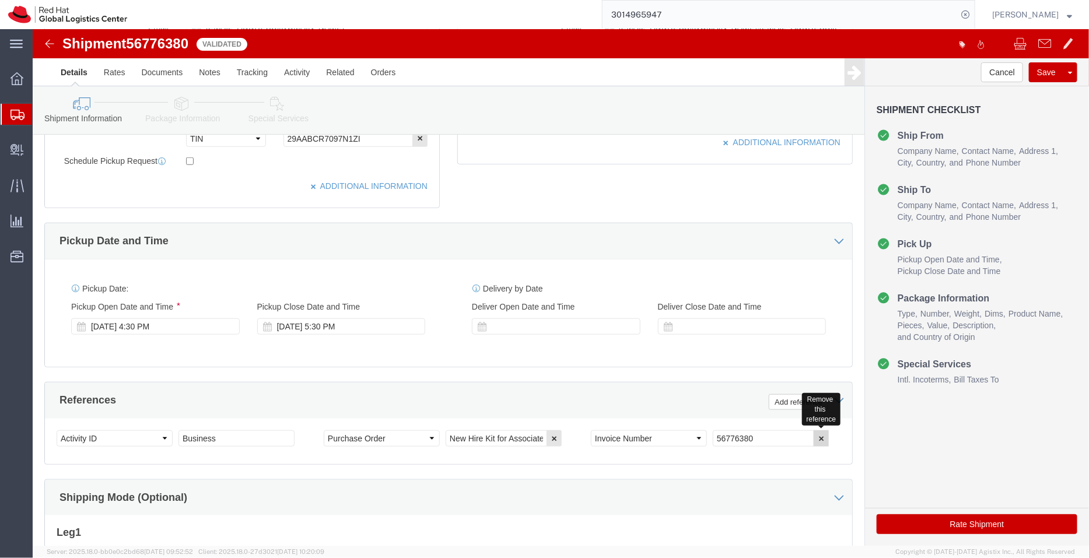
click icon "button"
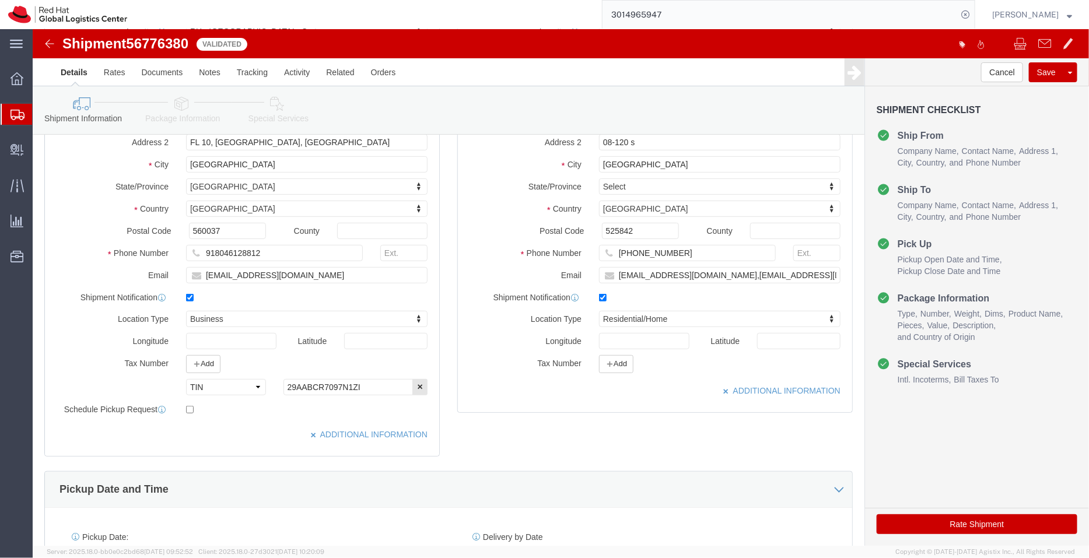
scroll to position [0, 0]
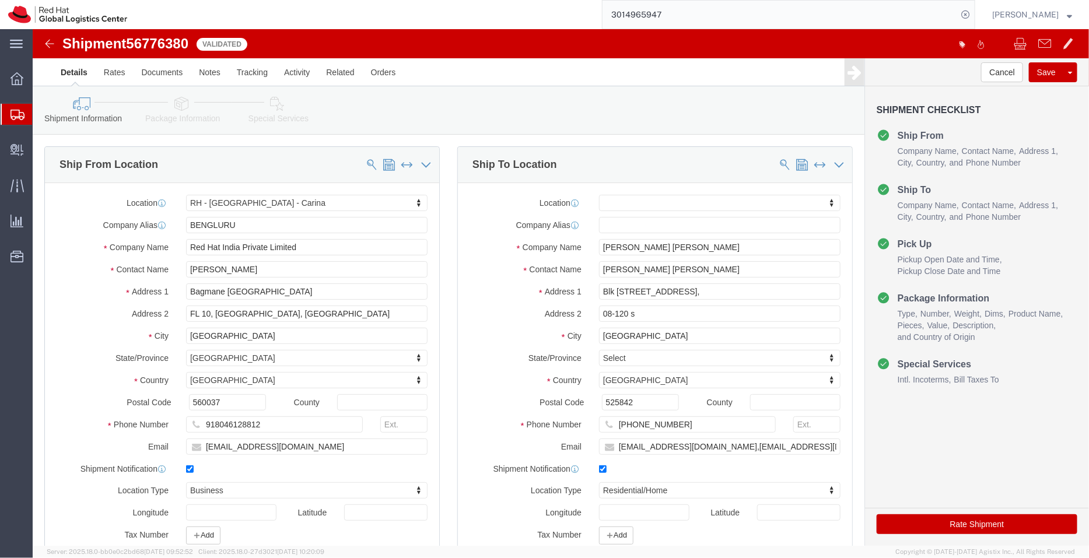
click icon
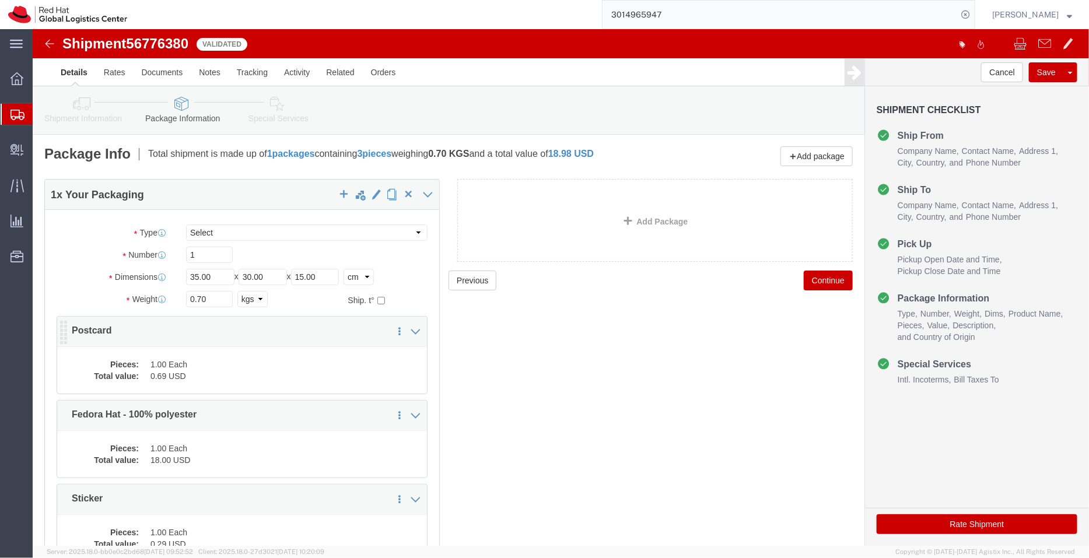
click dd "1.00 Each"
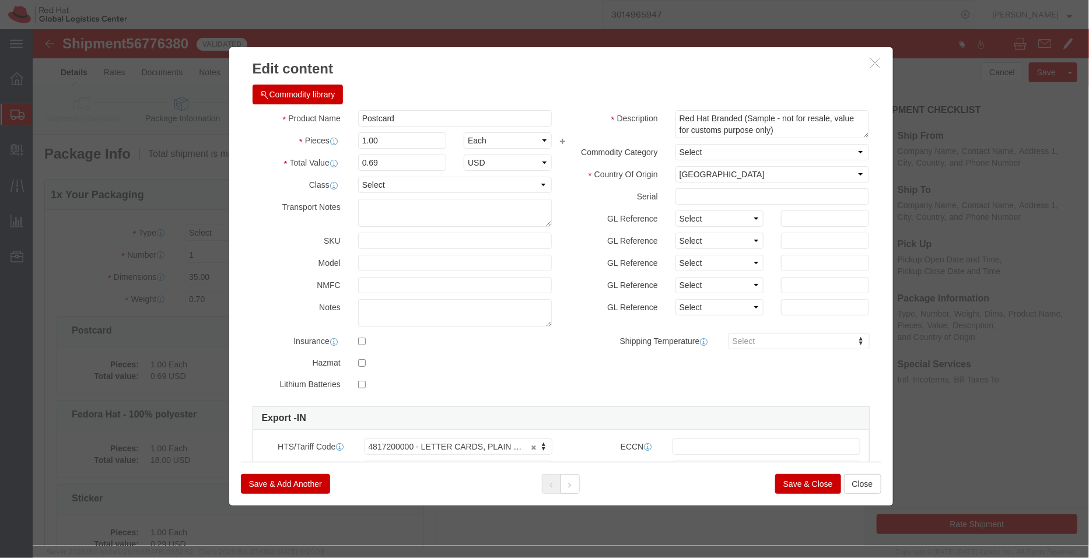
click button "Save & Close"
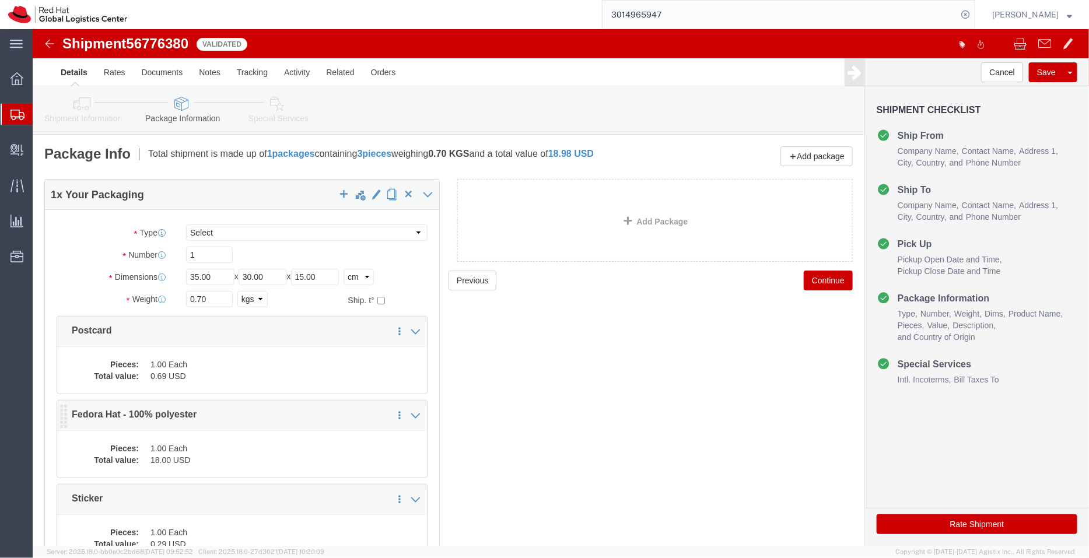
click div "Pieces: 1.00 Each Total value: 18.00 USD"
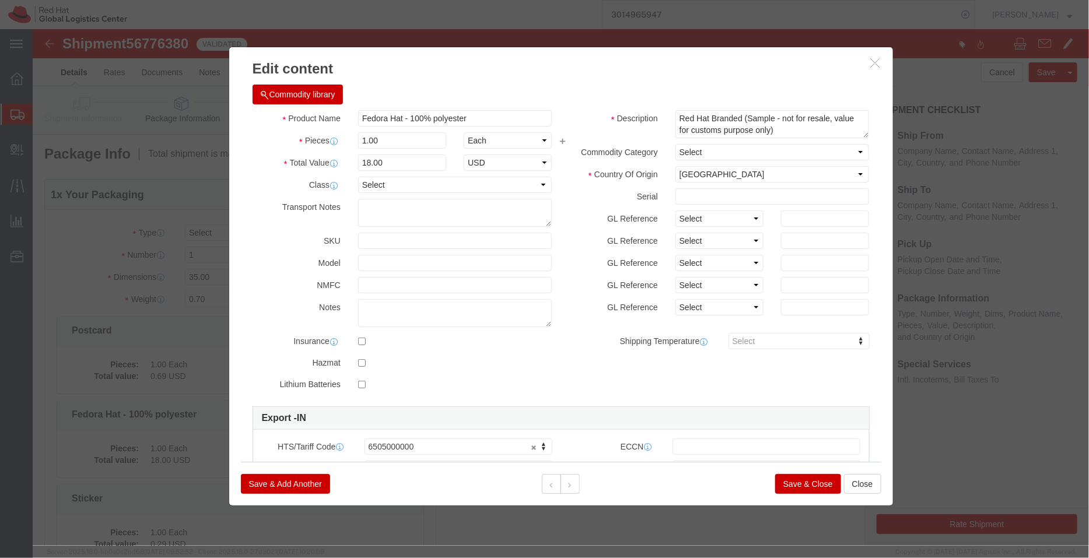
click button "Save & Close"
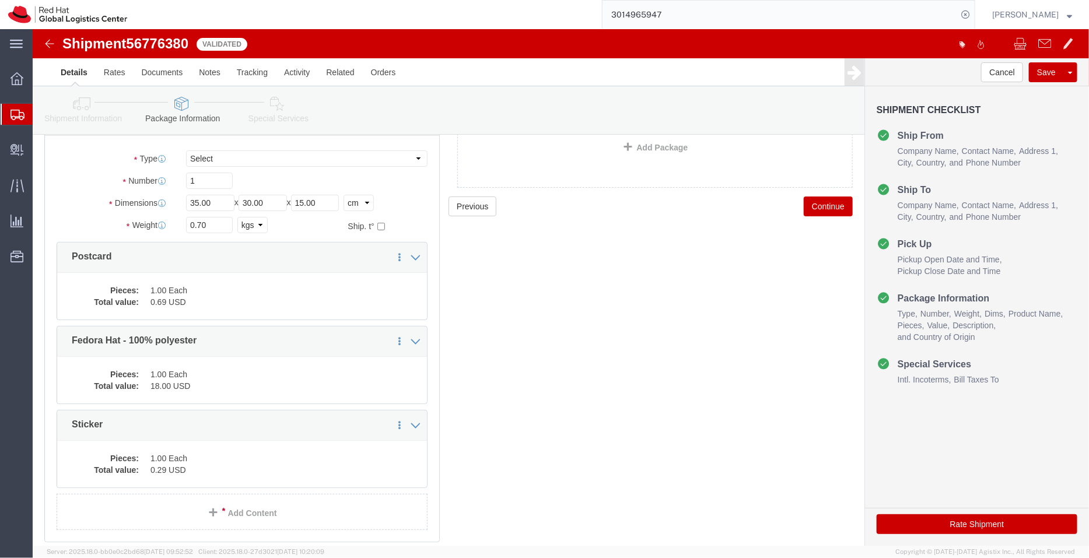
scroll to position [75, 0]
click dd "0.29 USD"
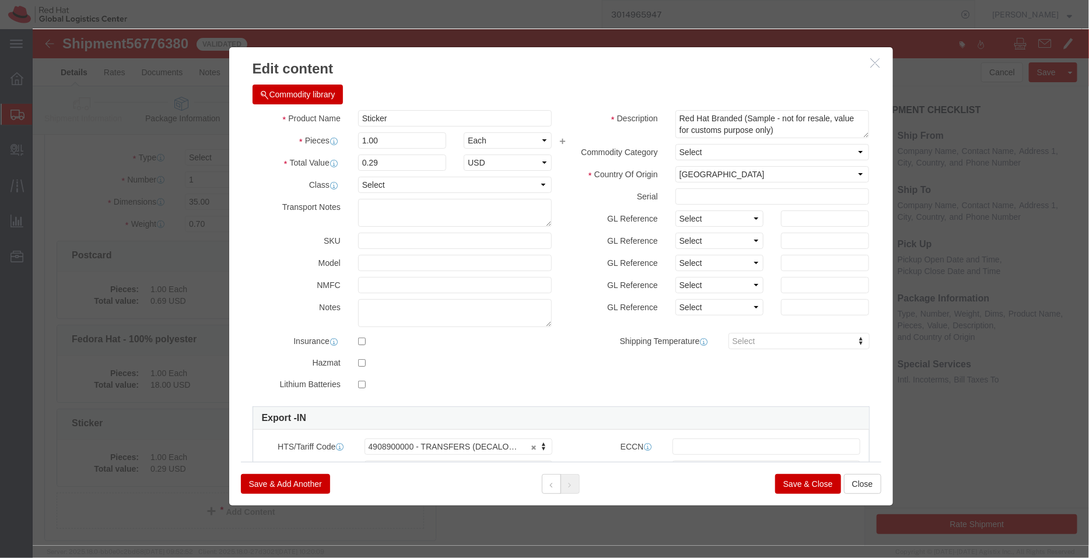
click button "Save & Close"
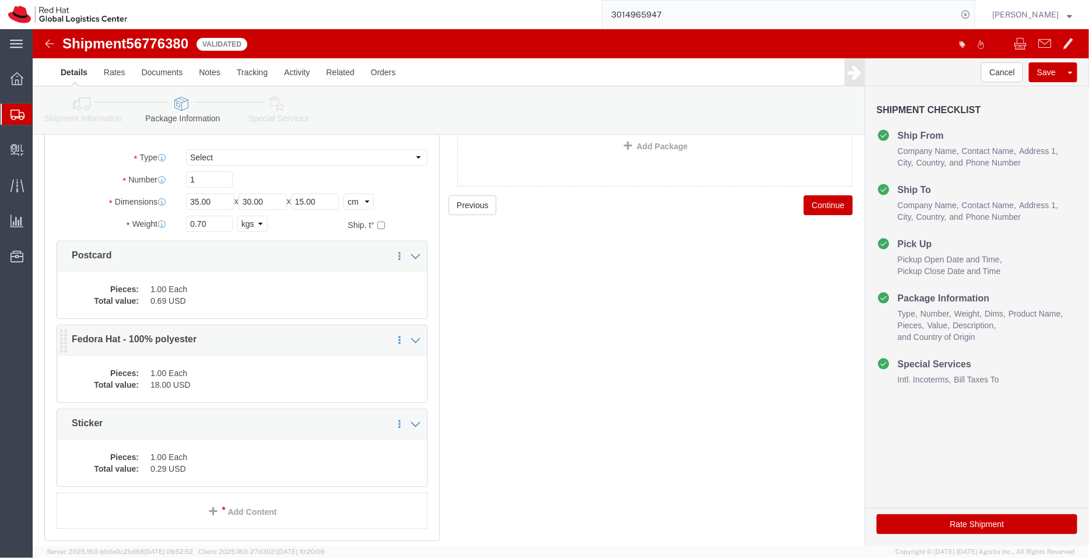
click dd "1.00 Each"
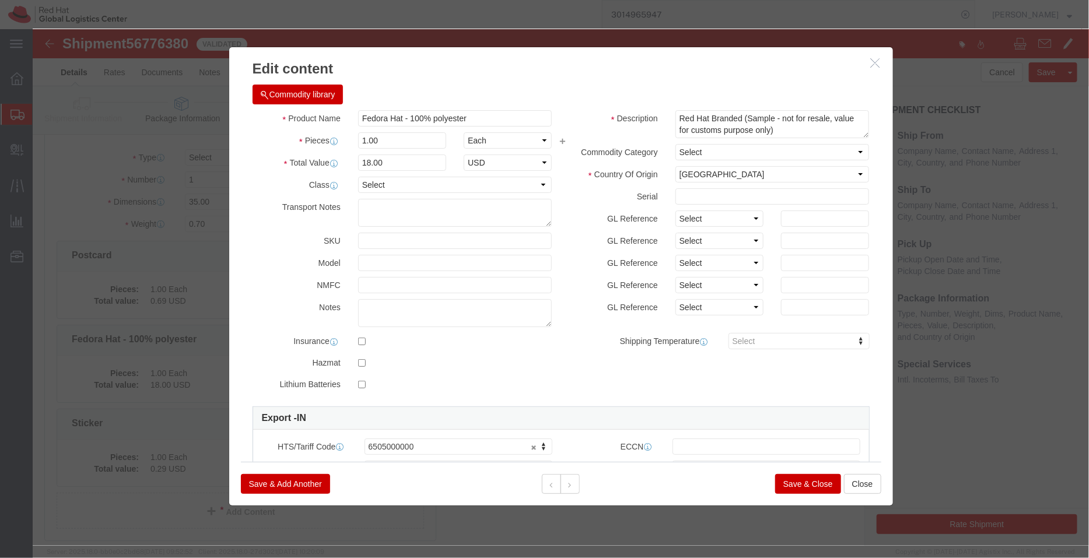
click button "Save & Close"
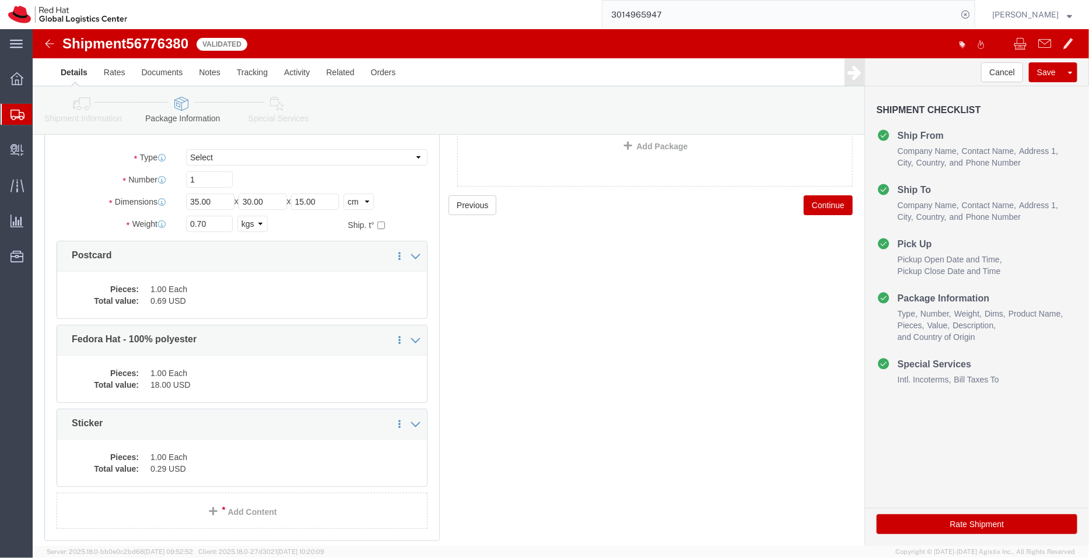
click link "Special Services"
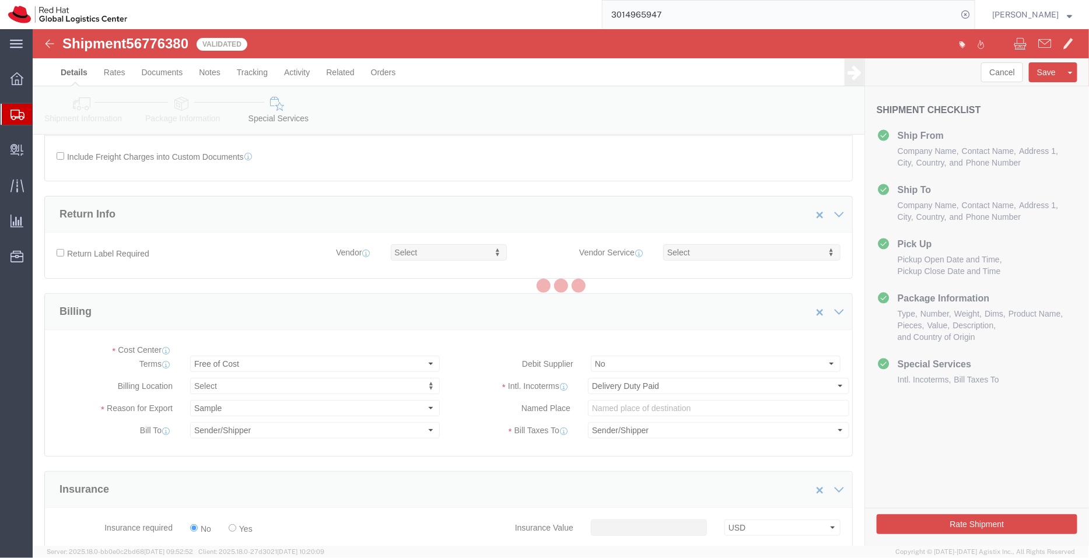
select select "COSTCENTER"
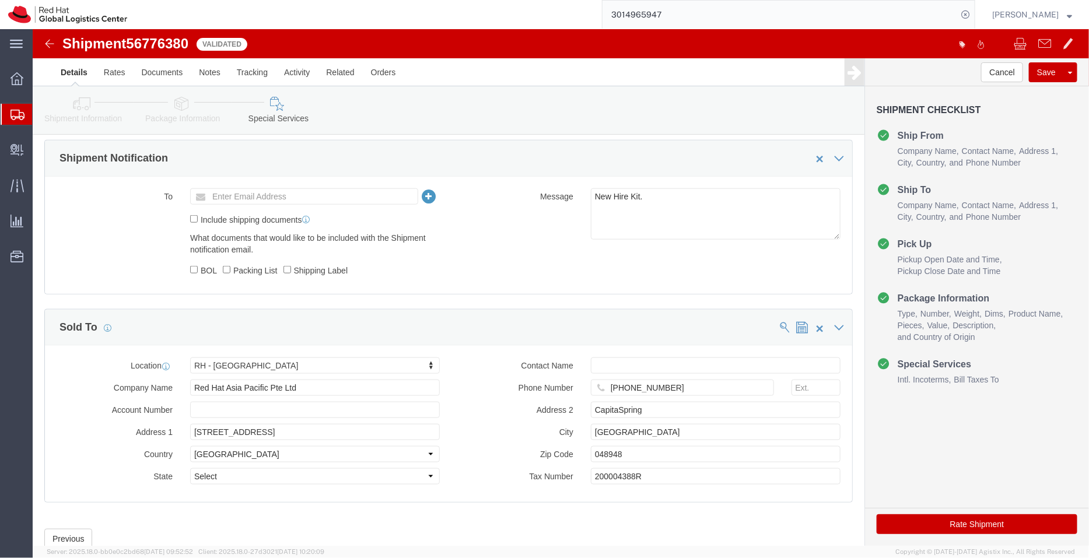
scroll to position [554, 0]
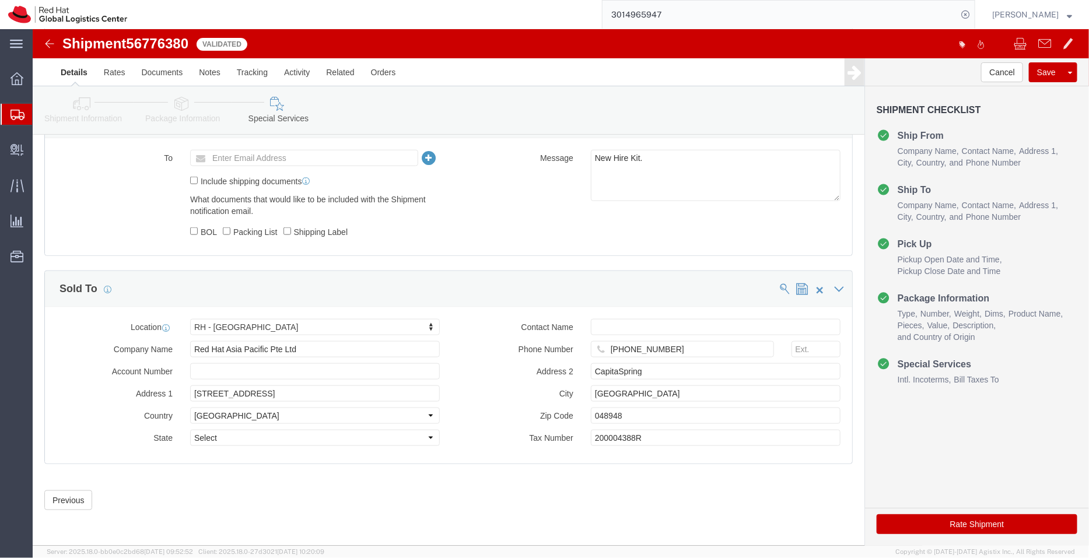
click icon
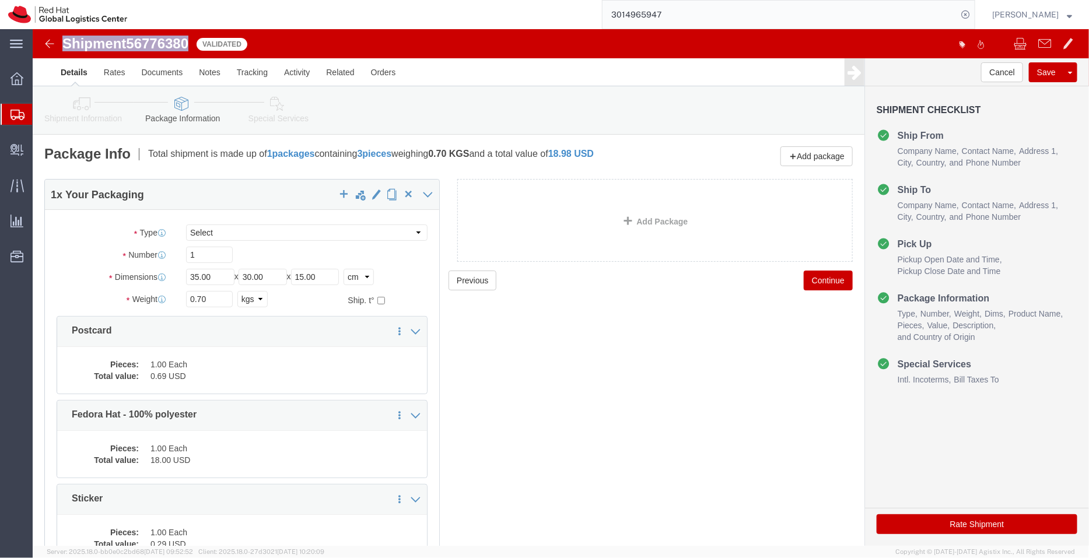
drag, startPoint x: 162, startPoint y: 13, endPoint x: 27, endPoint y: 20, distance: 135.0
click div "Shipment 56776380 Validated"
copy h1 "Shipment 56776380"
click link "Special Services"
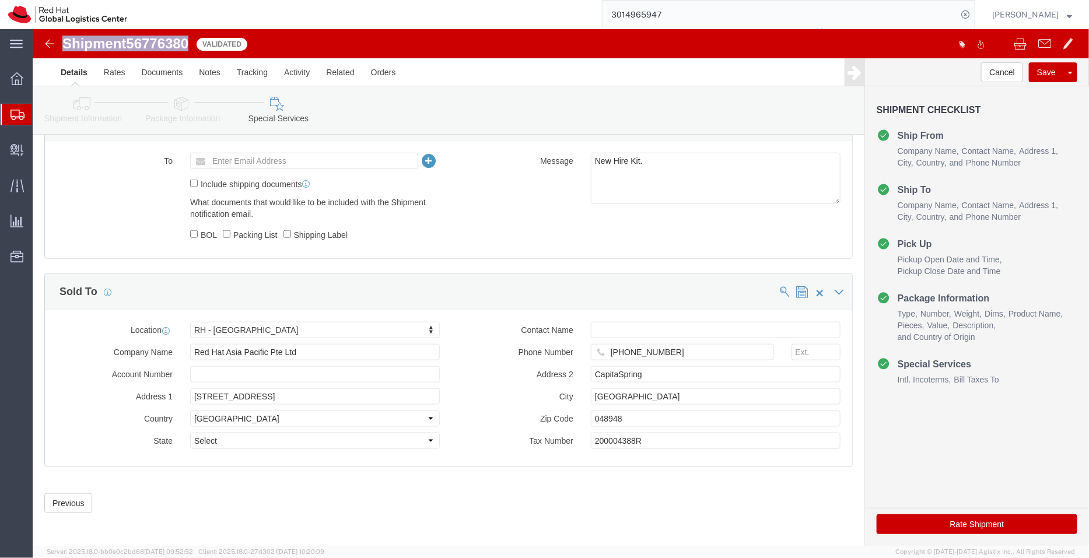
scroll to position [554, 0]
click icon
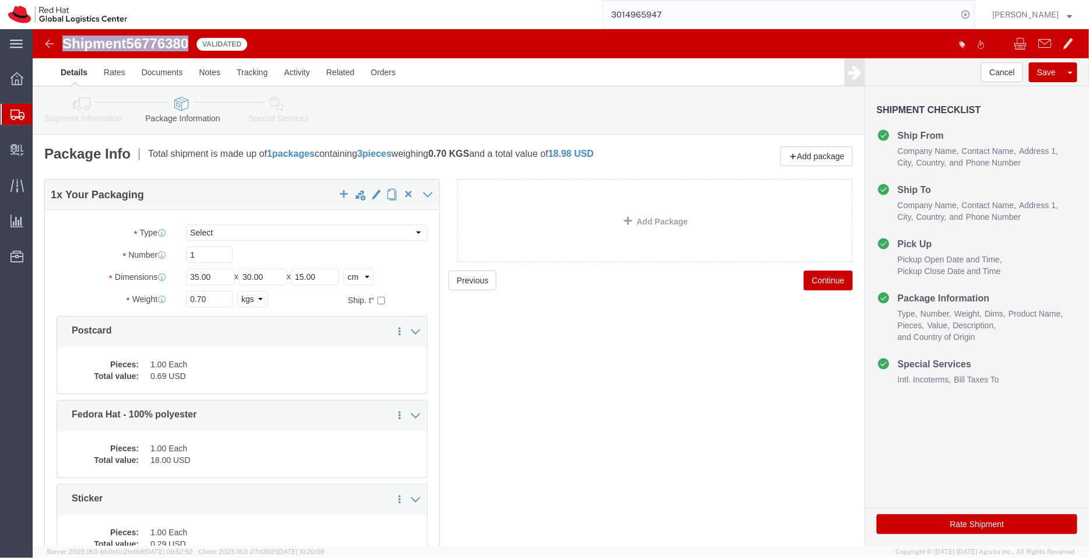
click icon
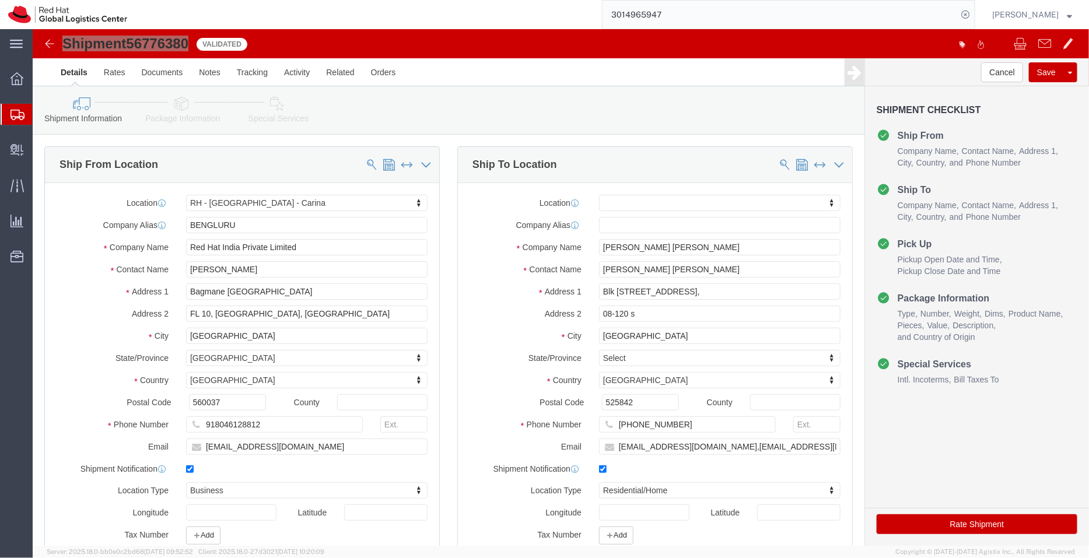
click at [0, 0] on span "Shipment Manager" at bounding box center [0, 0] width 0 height 0
